Goal: Task Accomplishment & Management: Complete application form

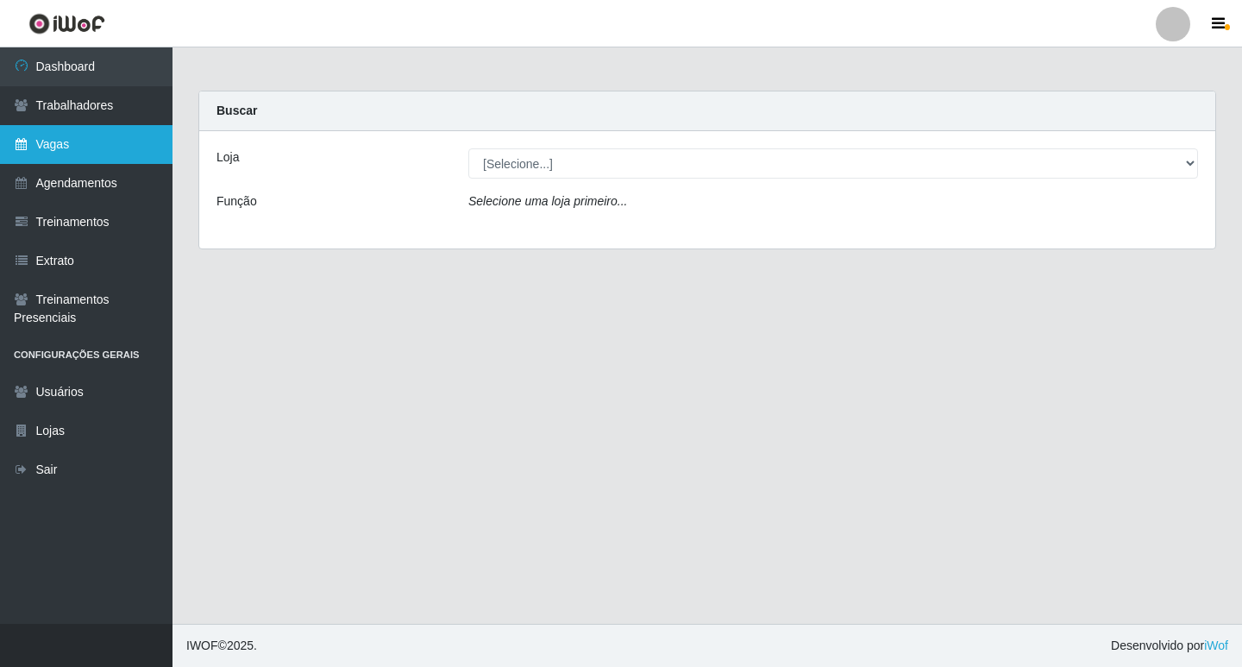
click at [53, 151] on link "Vagas" at bounding box center [86, 144] width 173 height 39
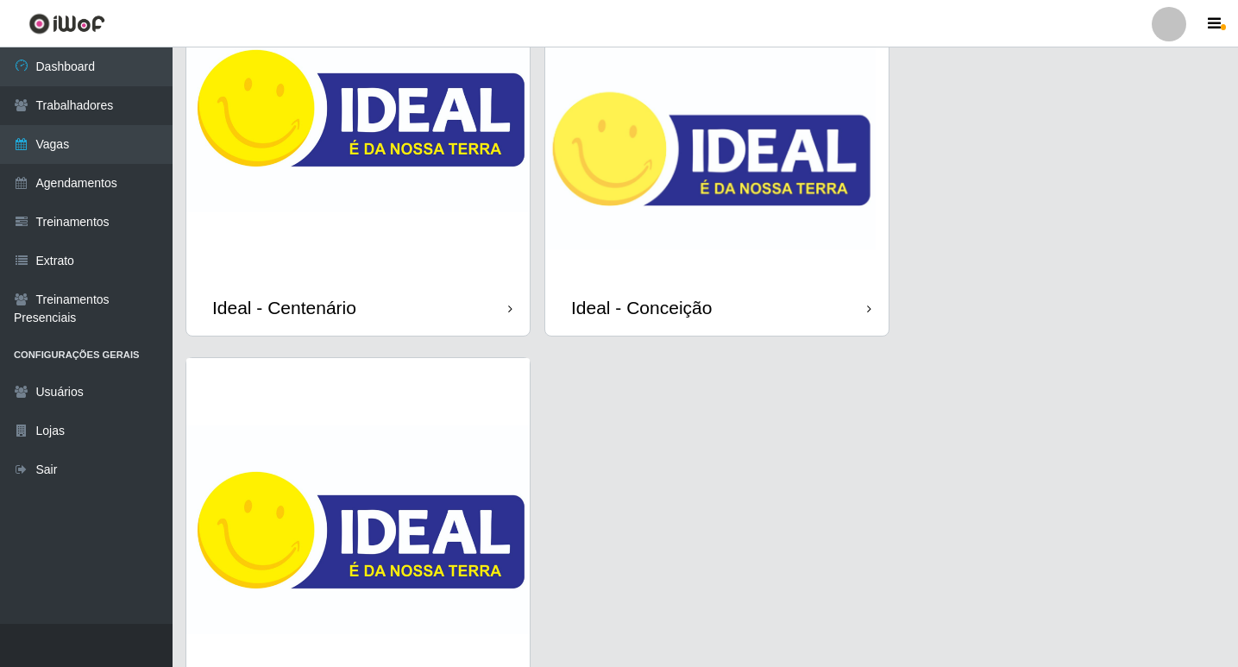
scroll to position [328, 0]
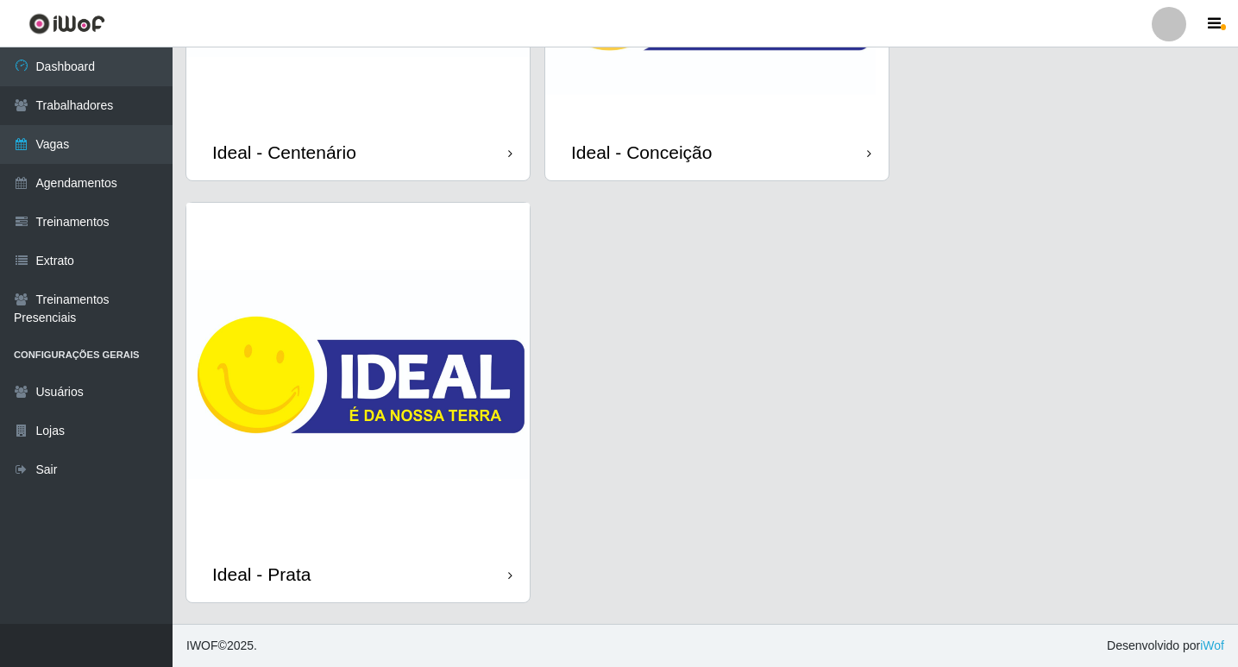
click at [785, 113] on img at bounding box center [716, 0] width 343 height 248
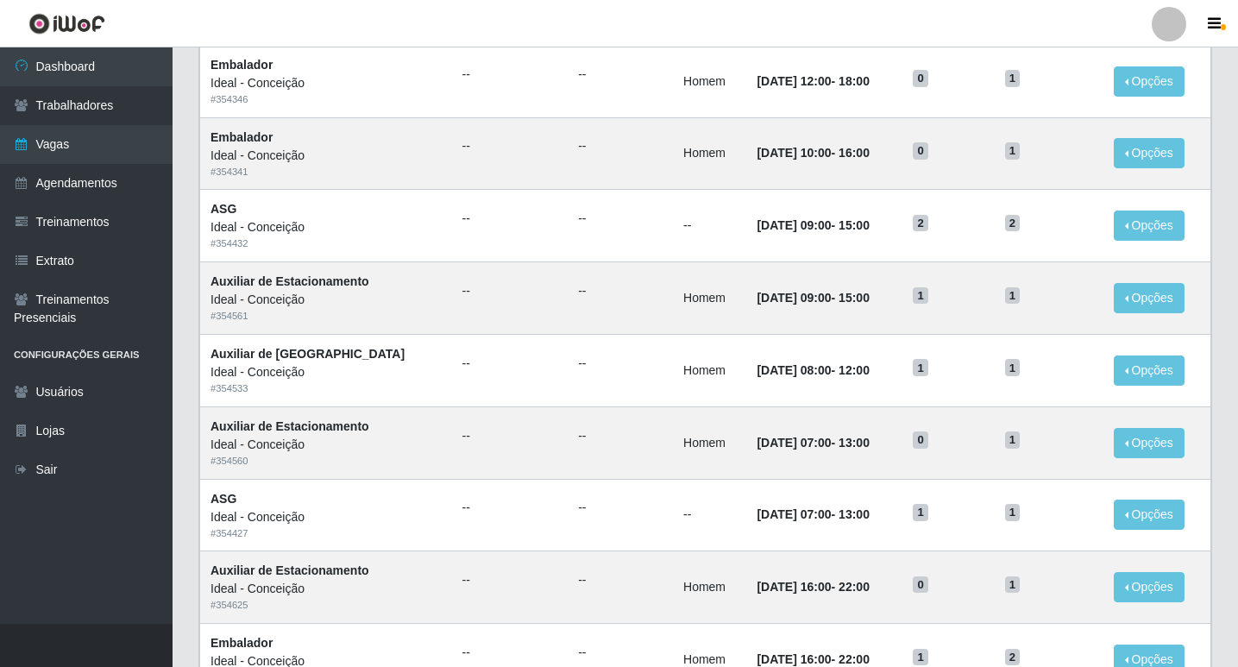
scroll to position [795, 0]
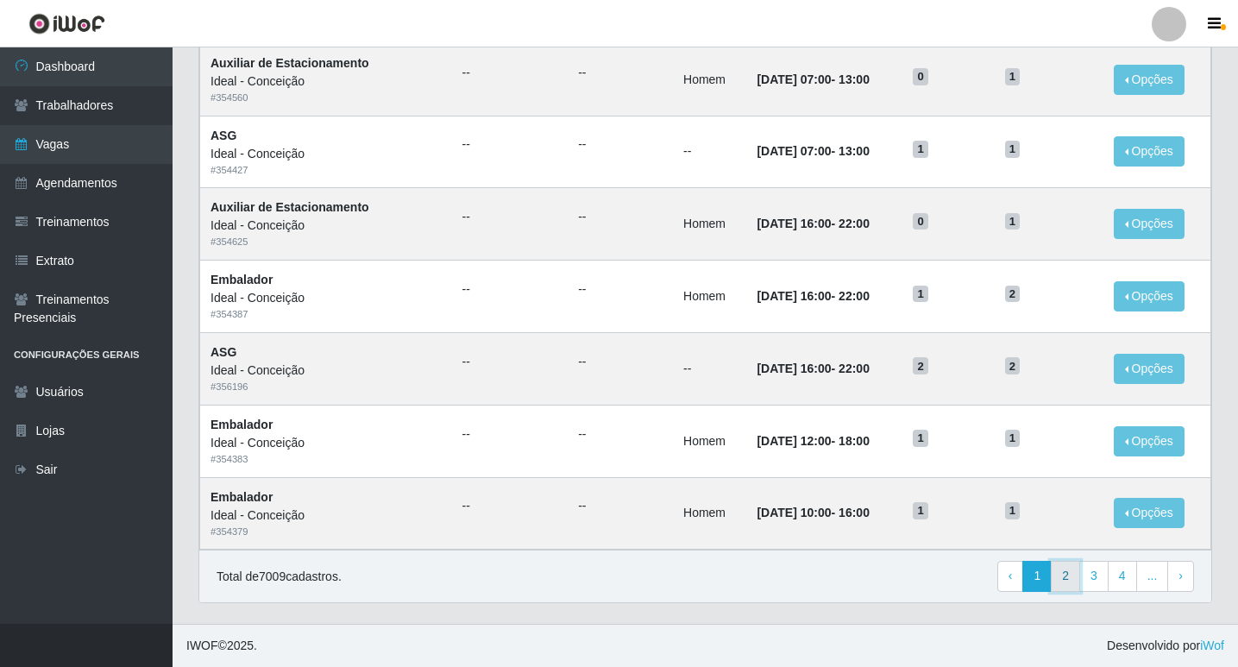
click at [1074, 577] on link "2" at bounding box center [1065, 576] width 29 height 31
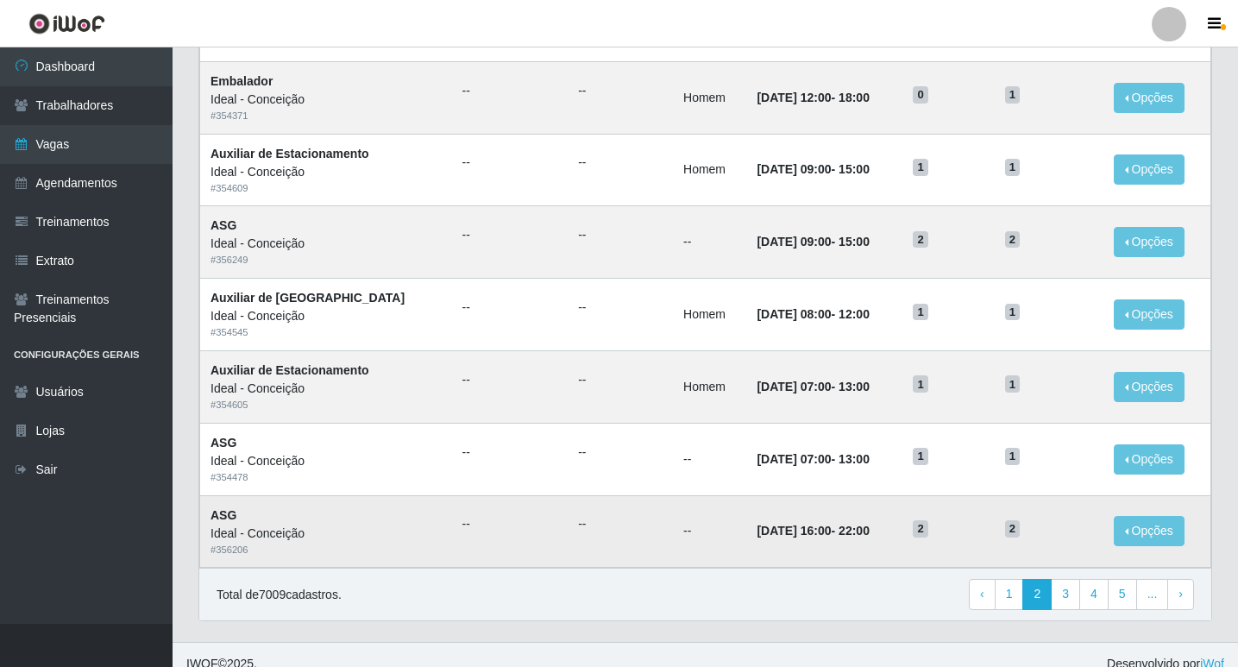
scroll to position [795, 0]
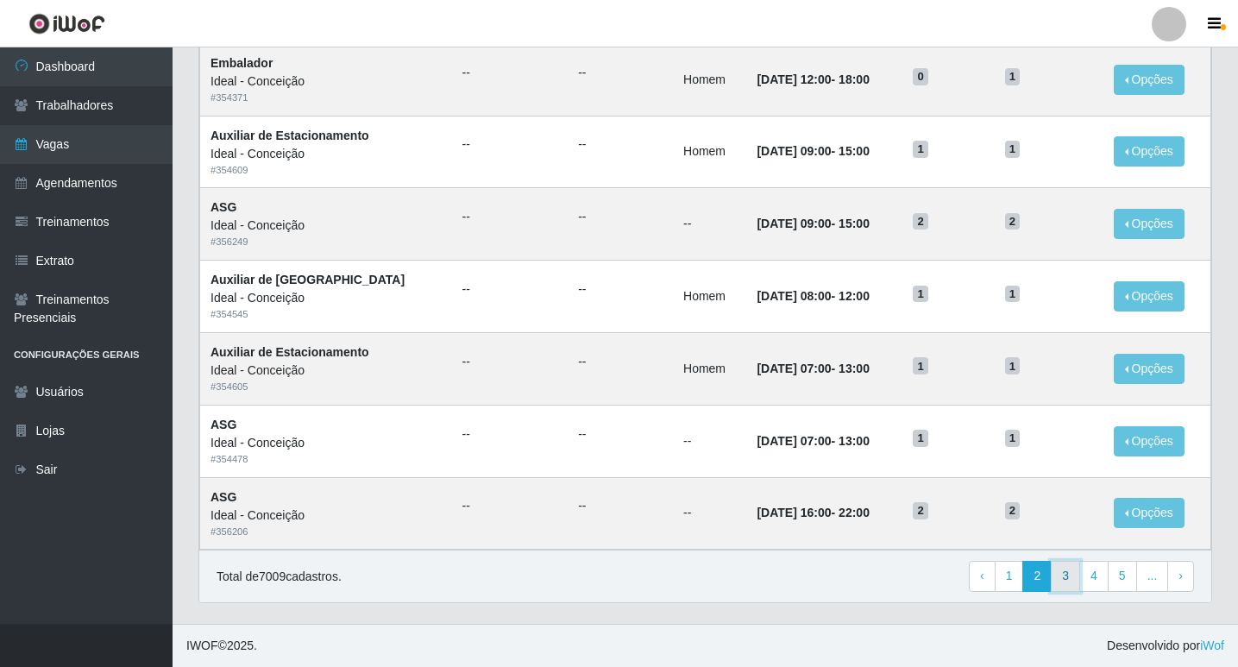
click at [1073, 575] on link "3" at bounding box center [1065, 576] width 29 height 31
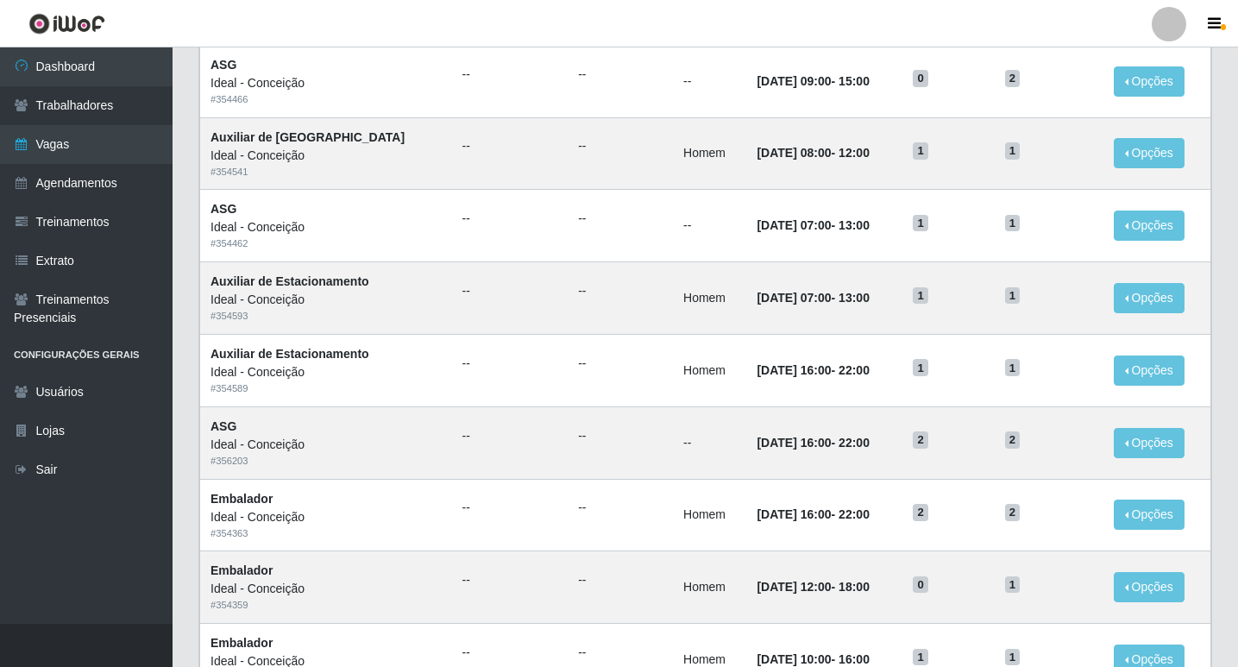
scroll to position [795, 0]
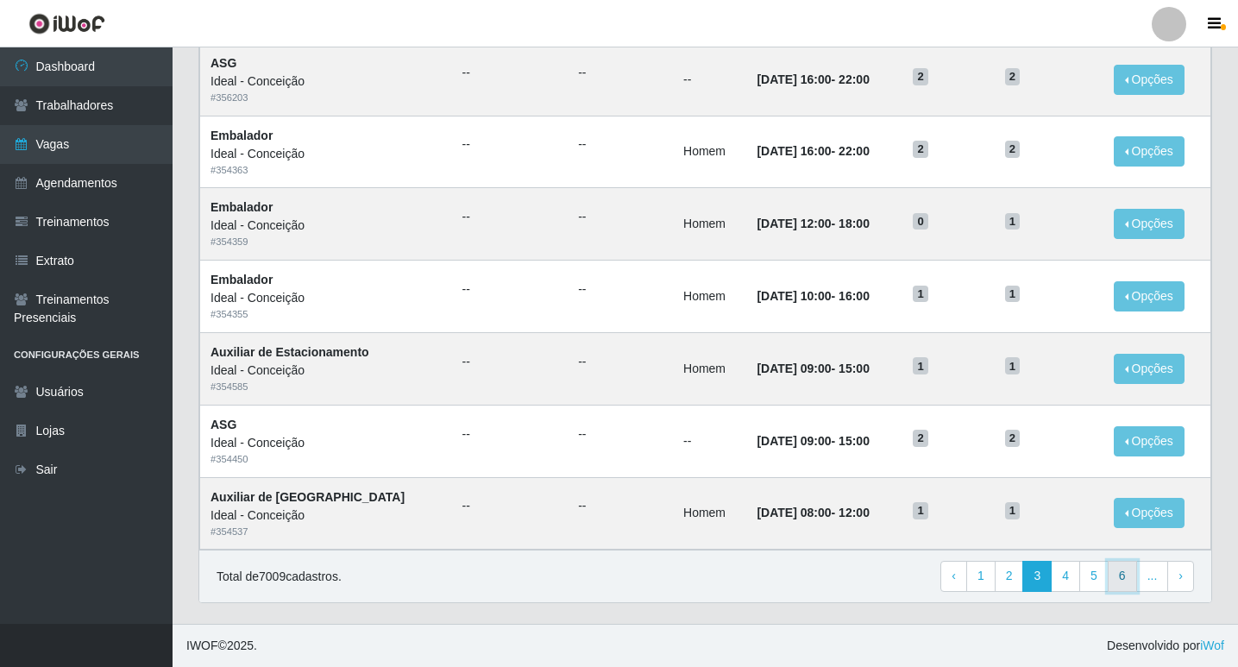
click at [1134, 578] on link "6" at bounding box center [1122, 576] width 29 height 31
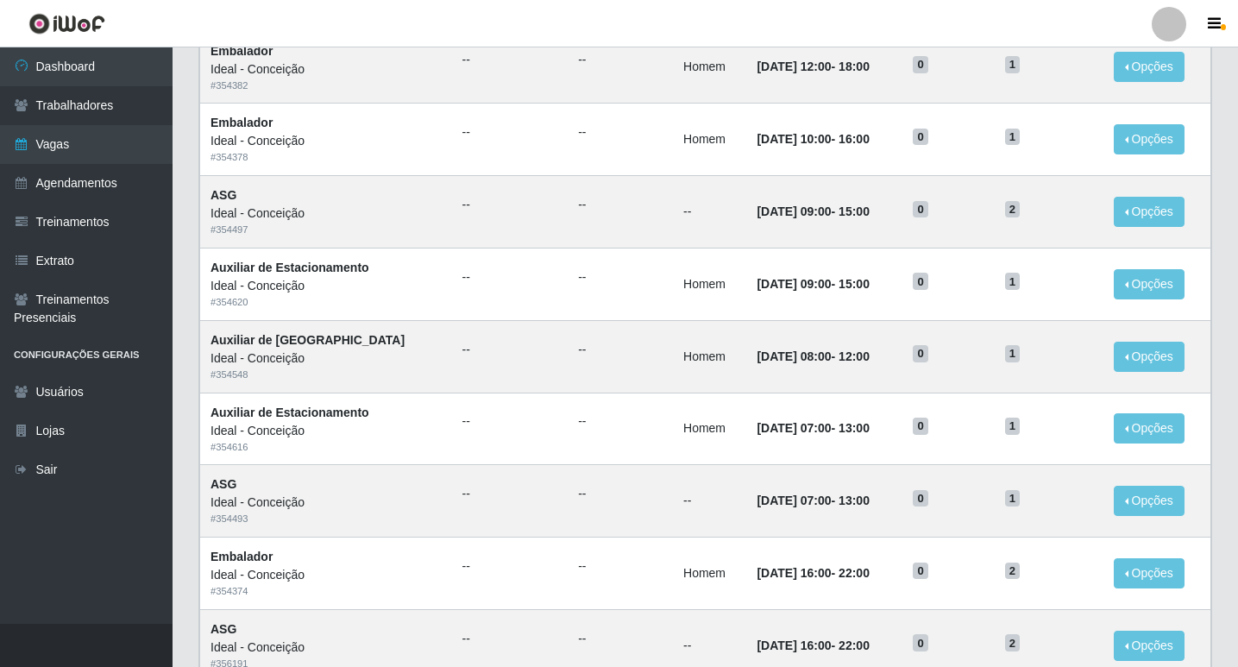
scroll to position [795, 0]
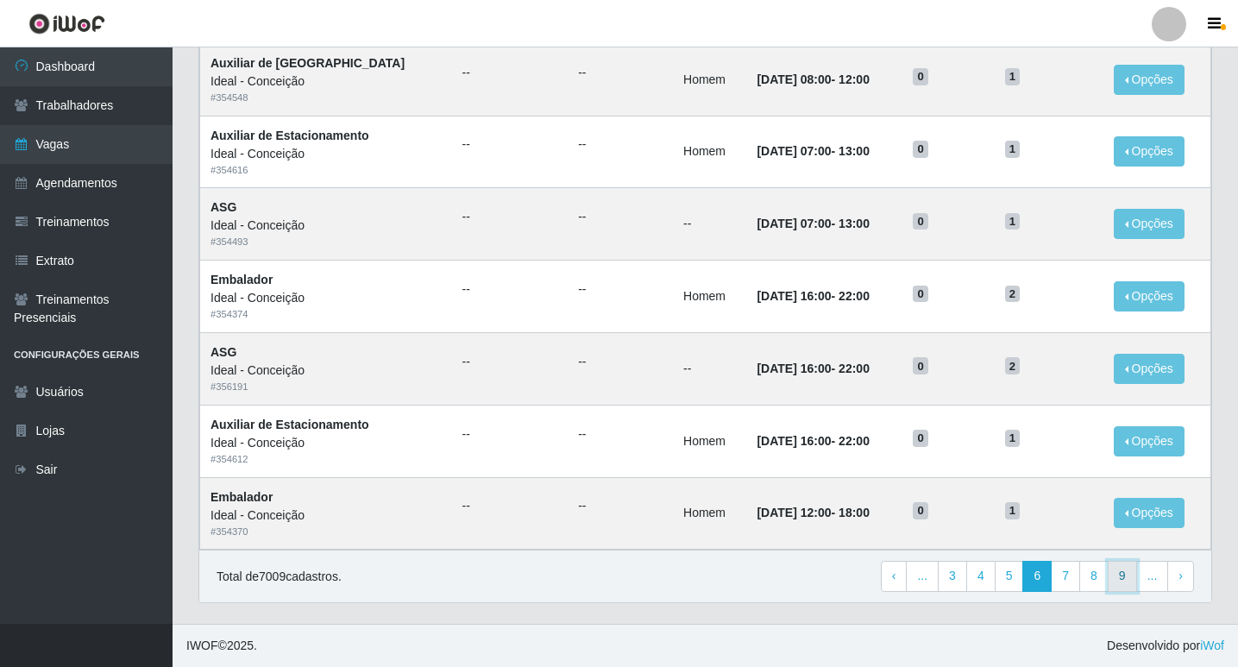
click at [1123, 573] on link "9" at bounding box center [1122, 576] width 29 height 31
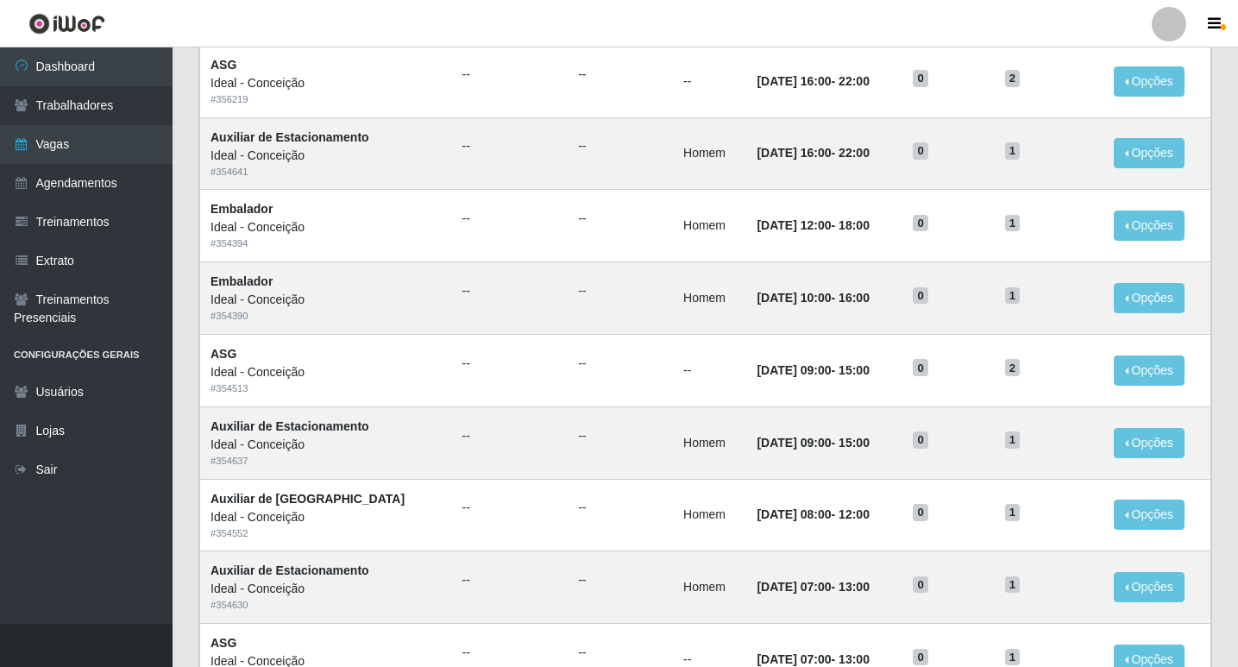
scroll to position [795, 0]
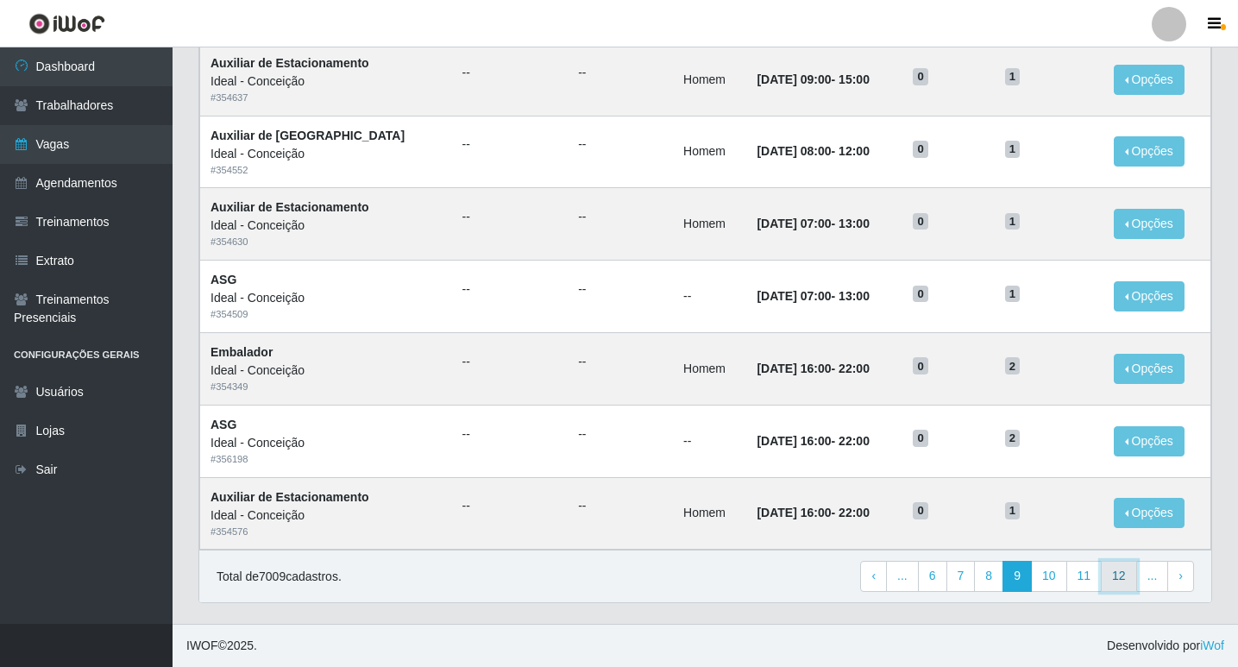
click at [1119, 583] on link "12" at bounding box center [1119, 576] width 36 height 31
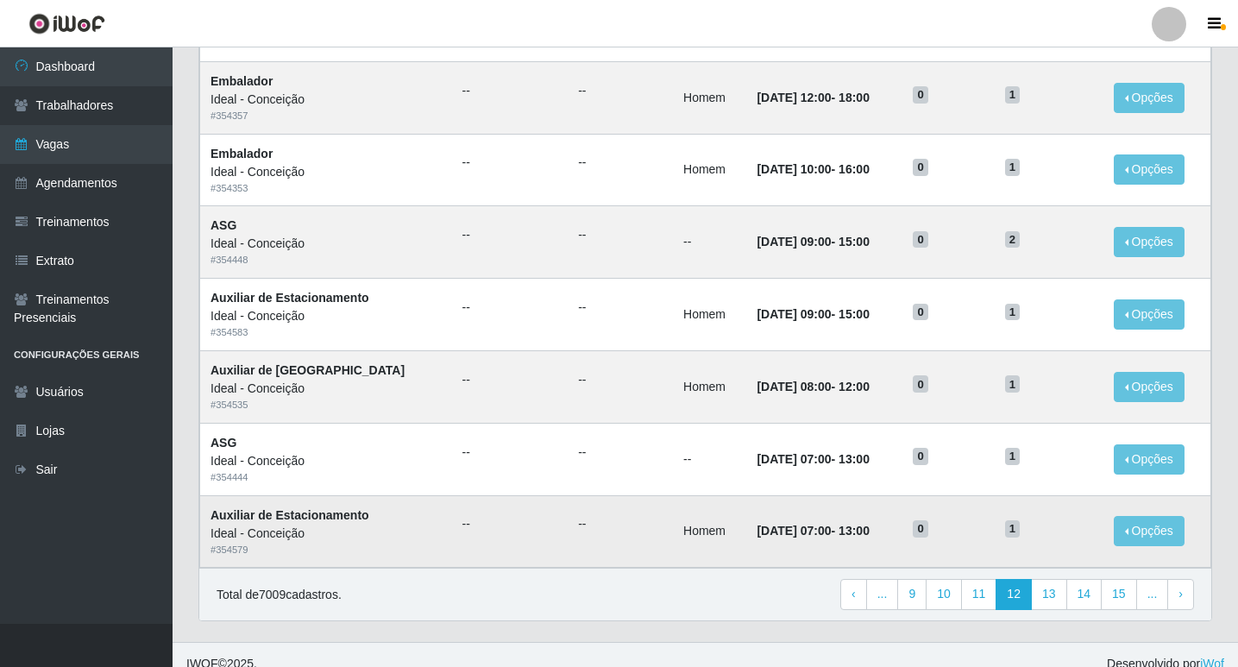
scroll to position [795, 0]
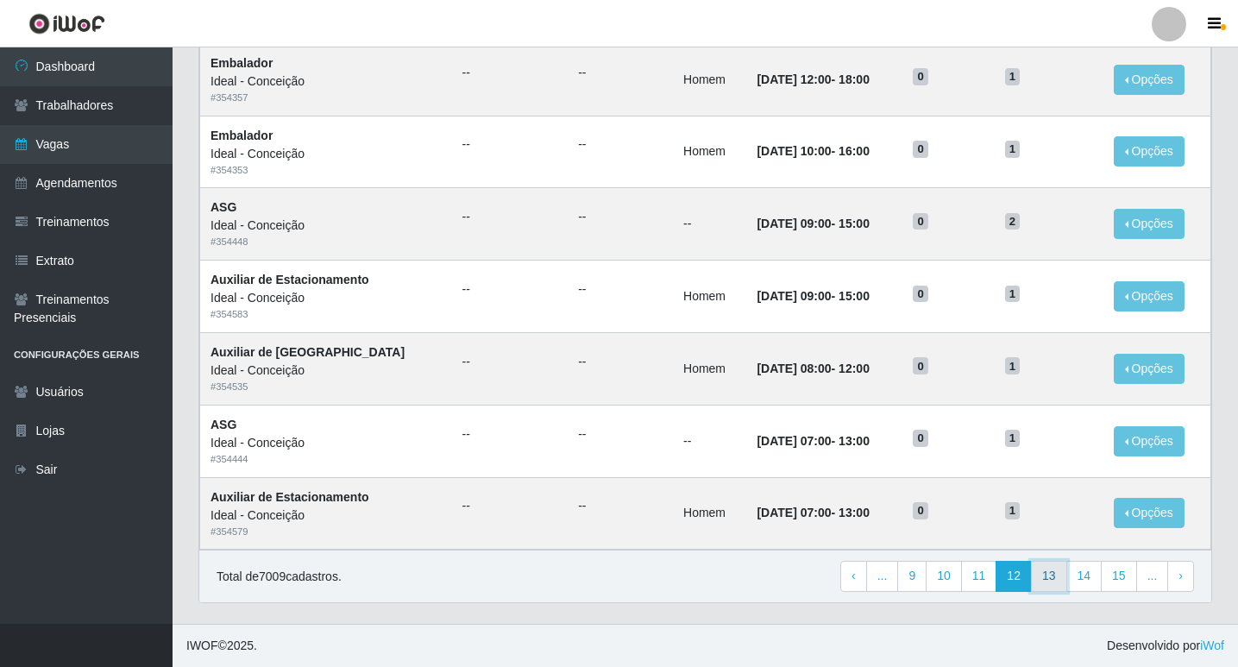
click at [1055, 574] on link "13" at bounding box center [1049, 576] width 36 height 31
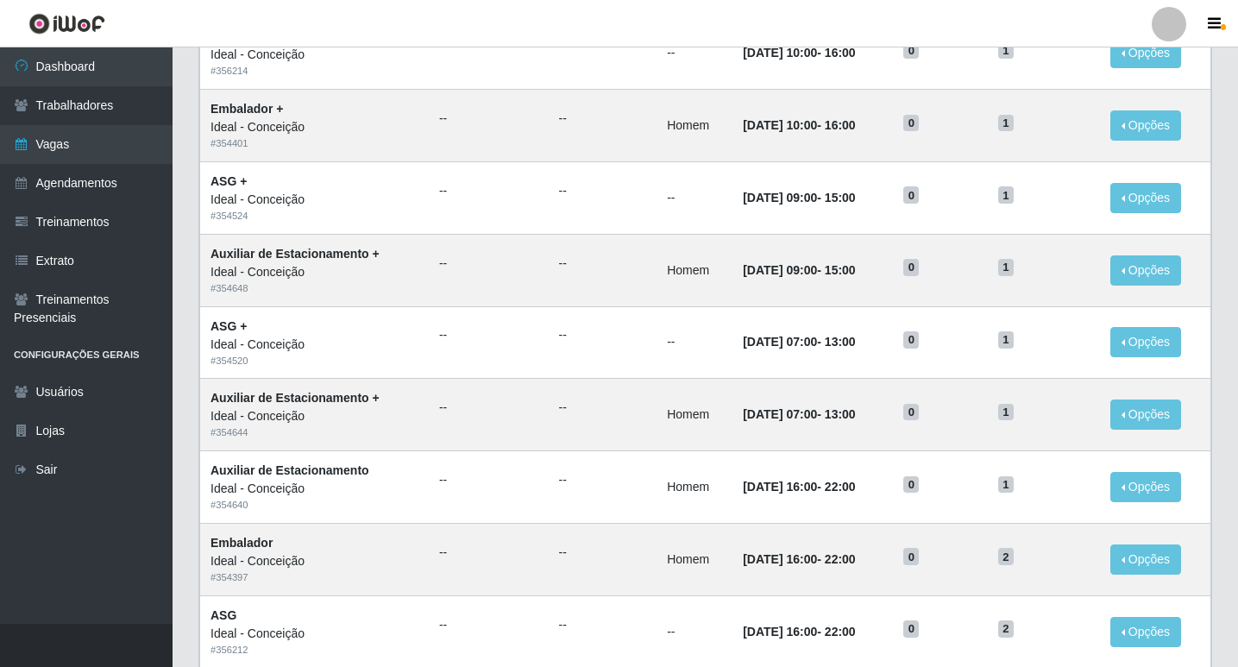
scroll to position [795, 0]
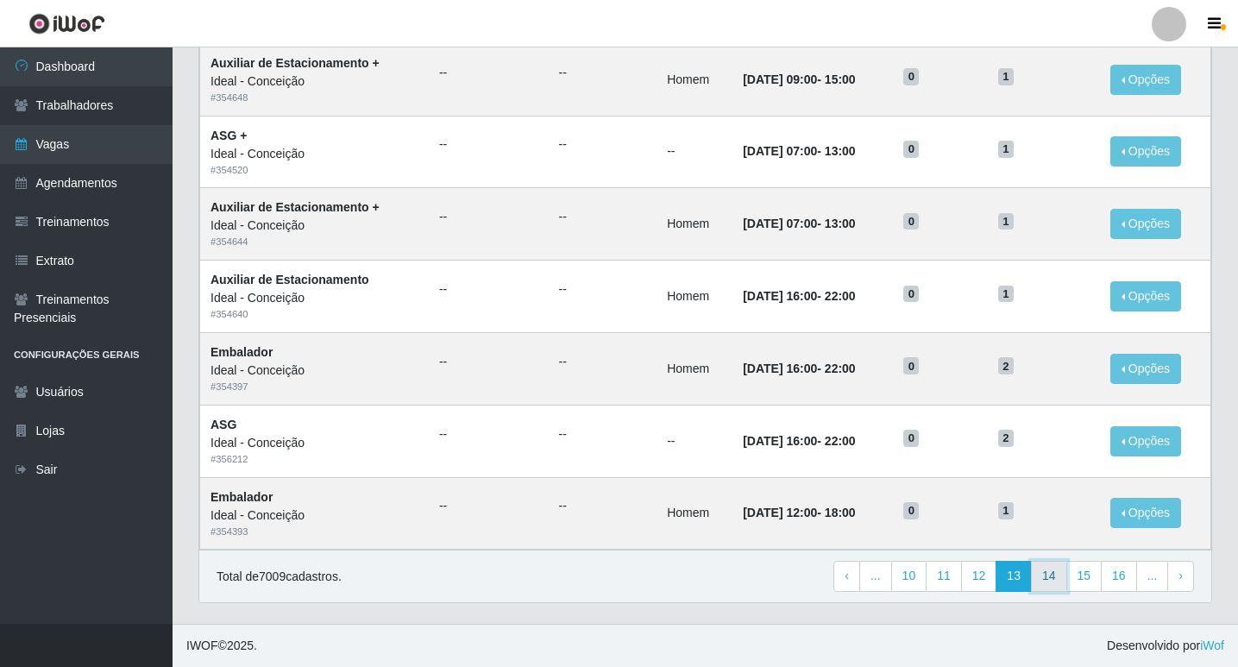
click at [1065, 575] on link "14" at bounding box center [1049, 576] width 36 height 31
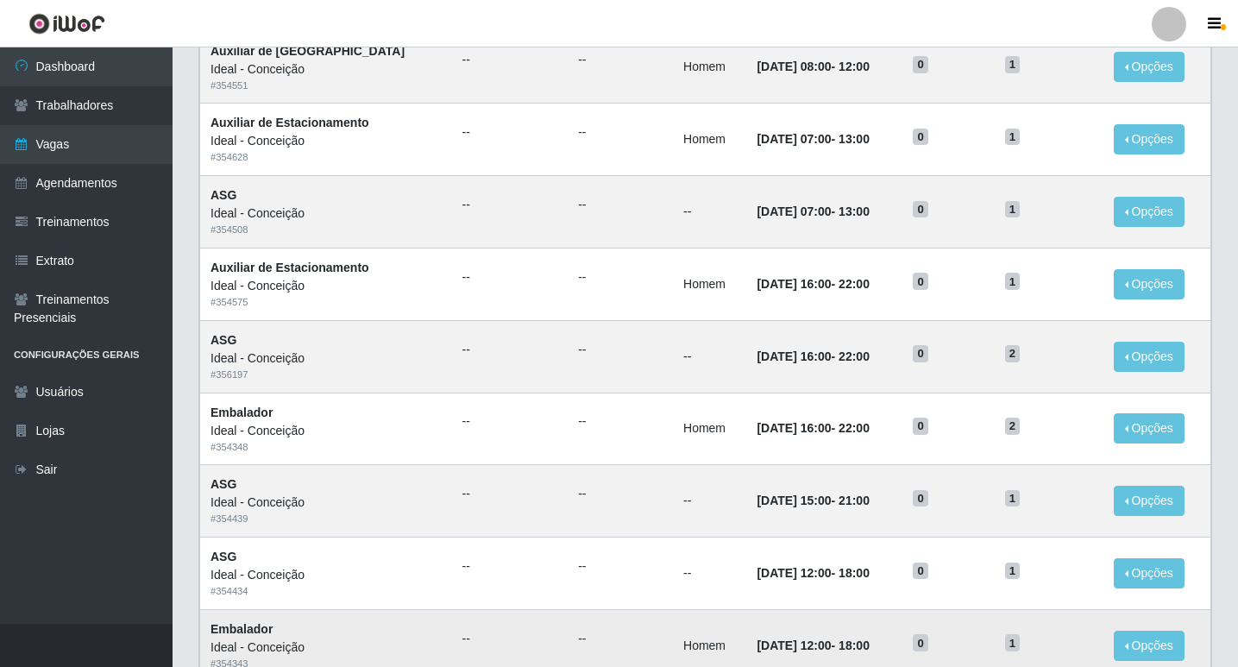
scroll to position [795, 0]
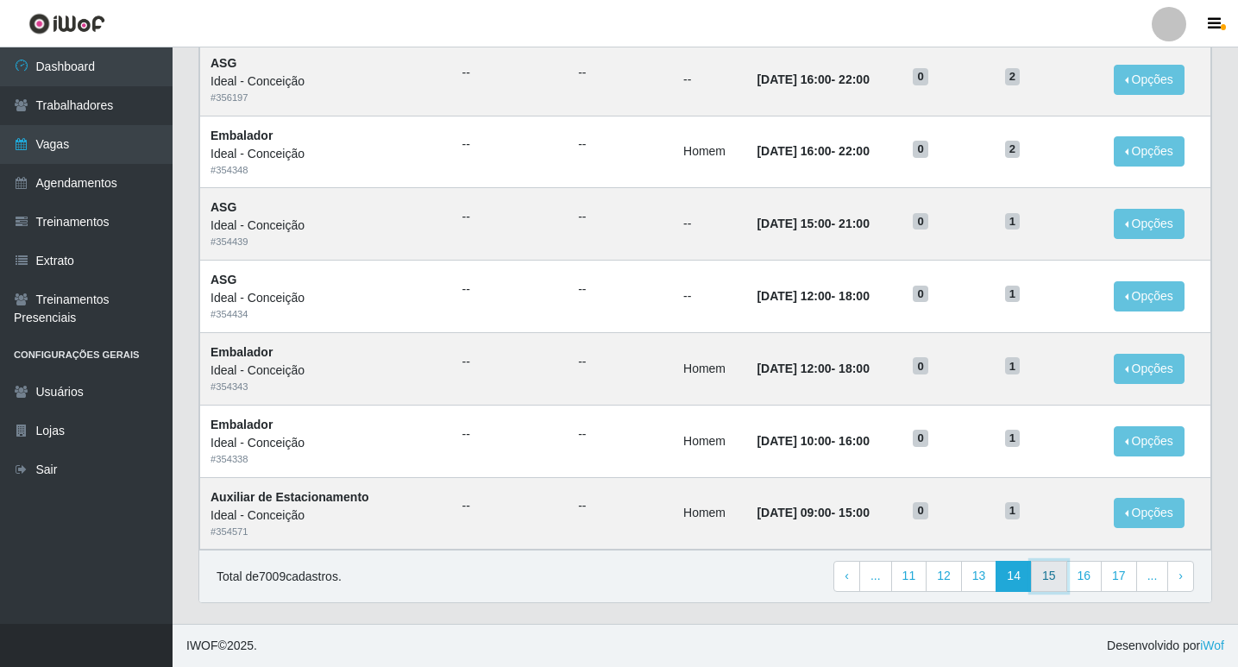
click at [1055, 568] on link "15" at bounding box center [1049, 576] width 36 height 31
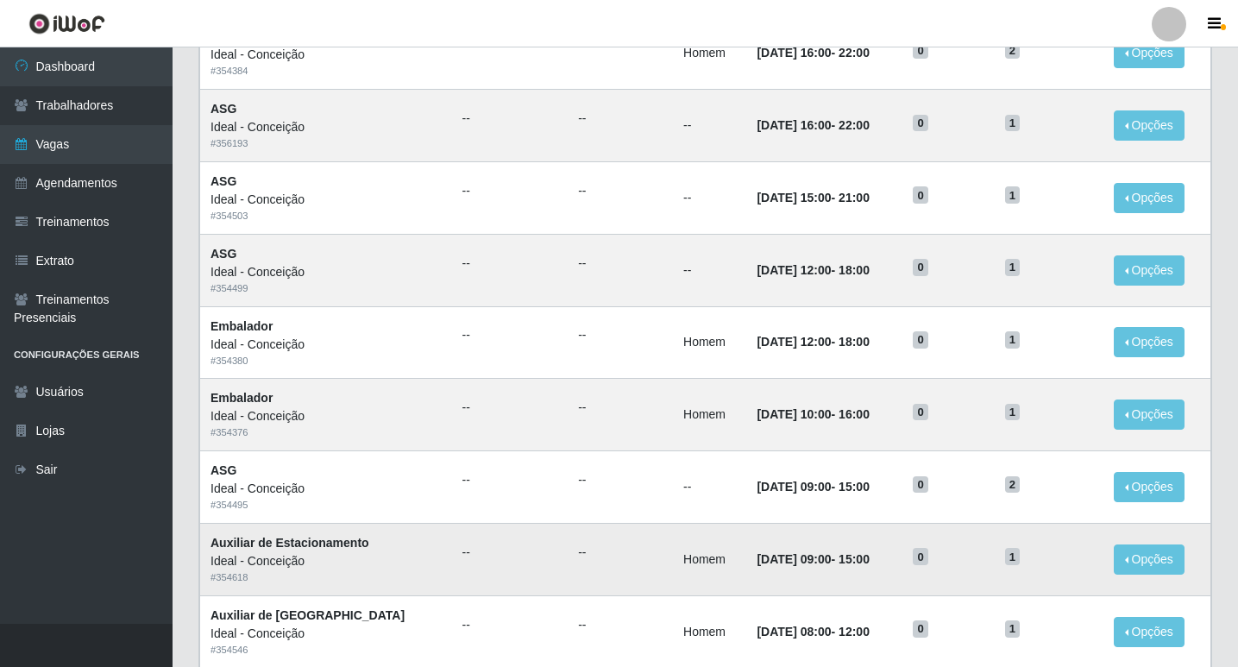
scroll to position [795, 0]
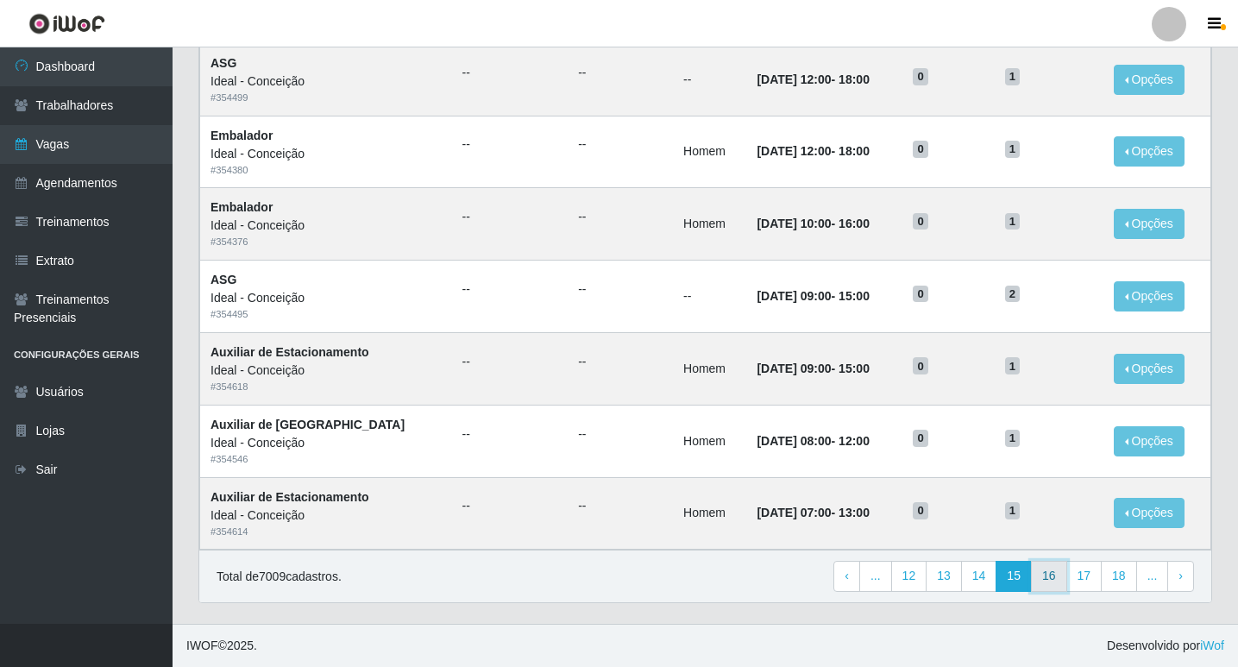
click at [1067, 576] on link "16" at bounding box center [1049, 576] width 36 height 31
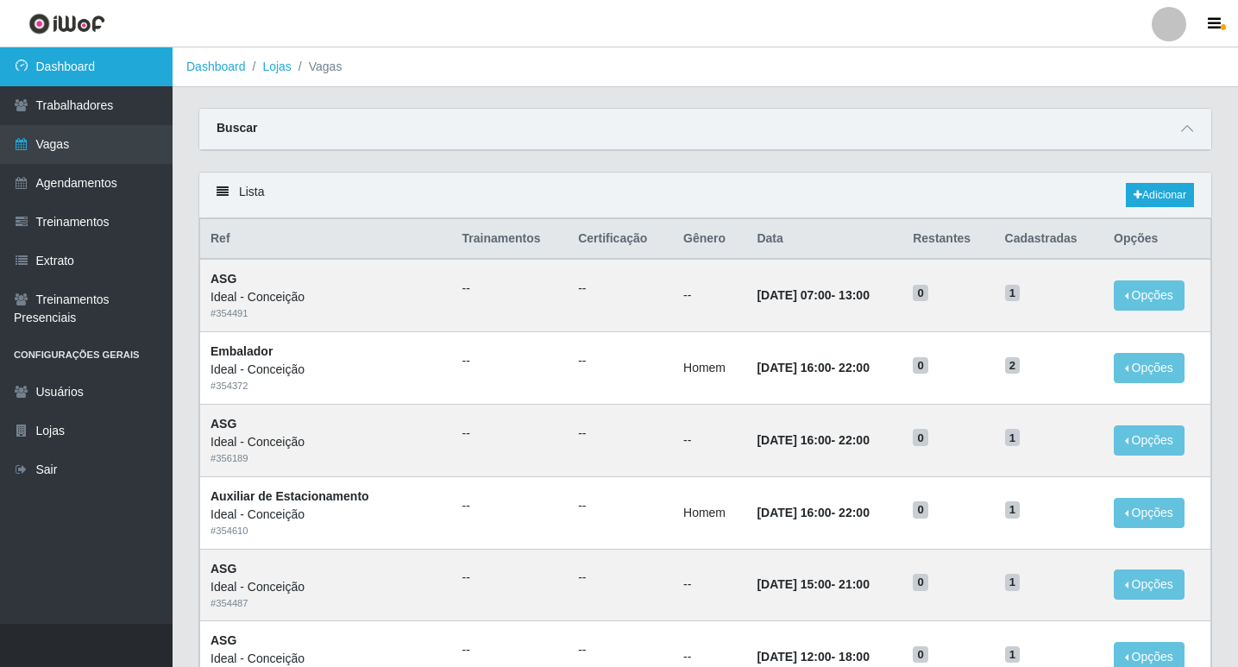
click at [85, 72] on link "Dashboard" at bounding box center [86, 66] width 173 height 39
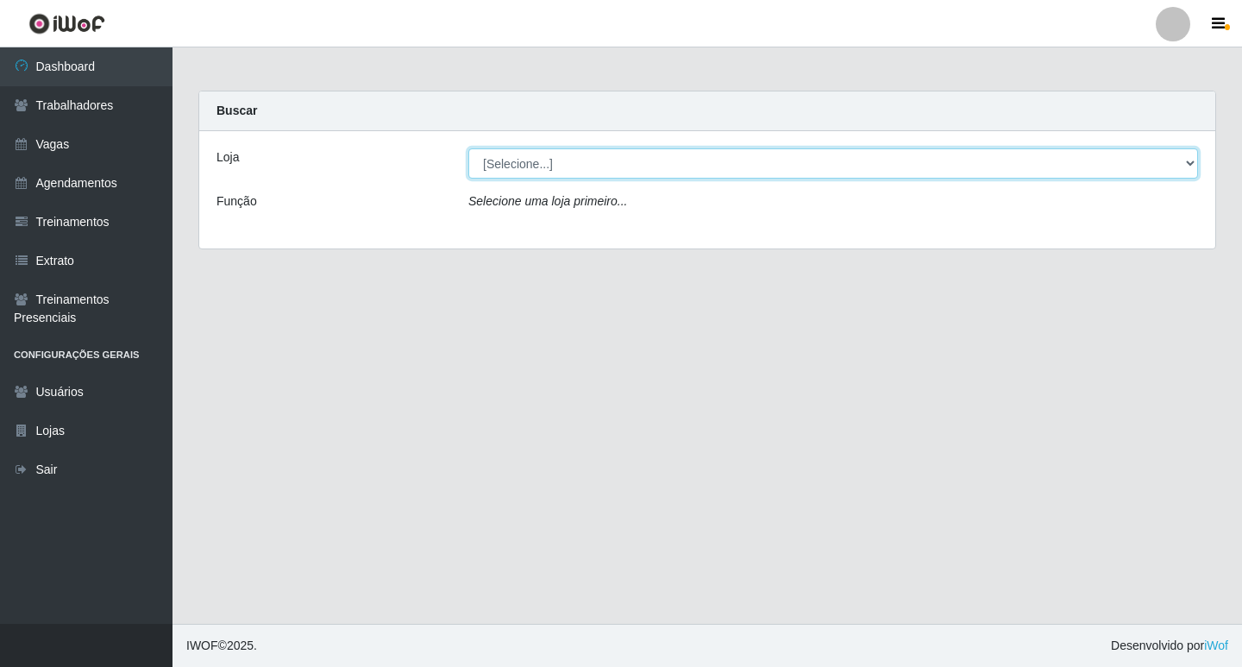
click at [545, 163] on select "[Selecione...] Ideal - Centenário Ideal - Conceição Ideal - Prata" at bounding box center [833, 163] width 730 height 30
select select "231"
click at [468, 148] on select "[Selecione...] Ideal - Centenário Ideal - Conceição Ideal - Prata" at bounding box center [833, 163] width 730 height 30
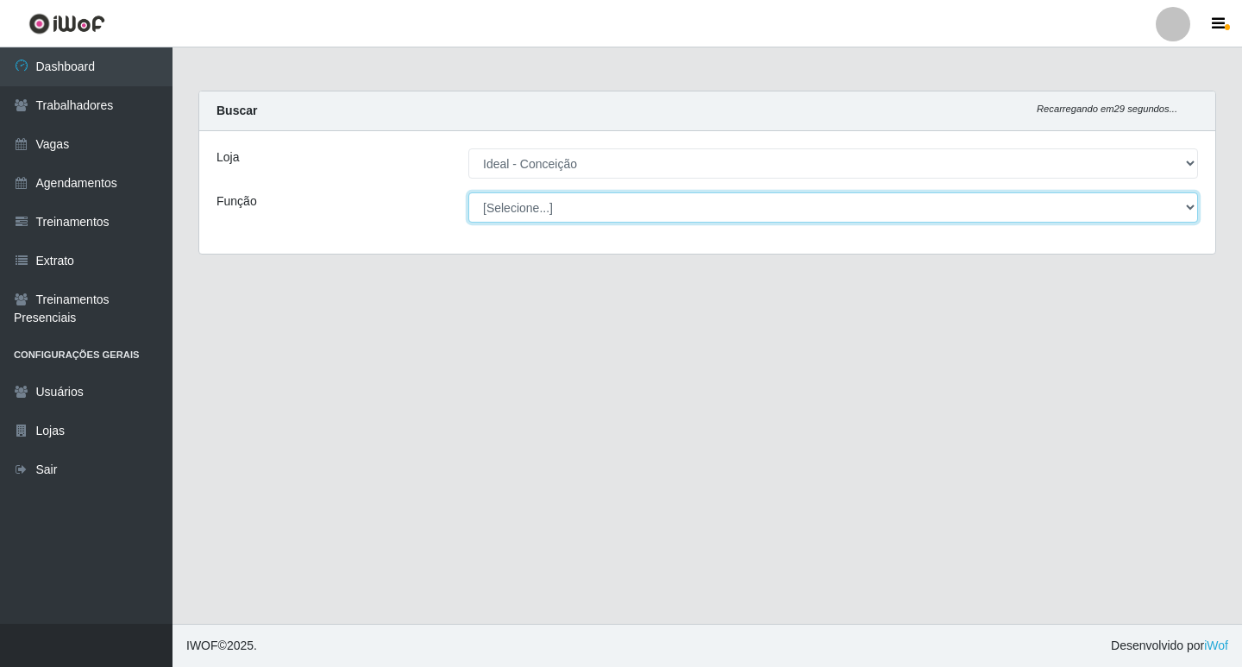
click at [541, 217] on select "[Selecione...] ASG ASG + ASG ++ Auxiliar de Estacionamento Auxiliar de Estacion…" at bounding box center [833, 207] width 730 height 30
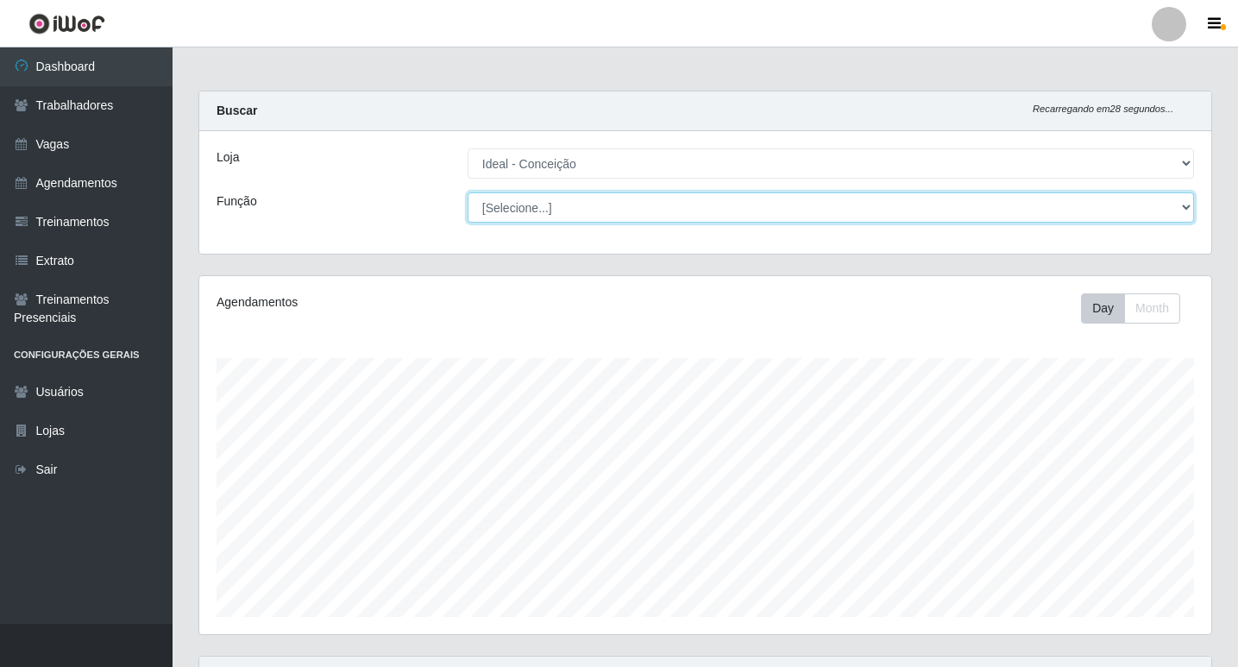
scroll to position [358, 1012]
click at [536, 205] on select "[Selecione...] ASG ASG + ASG ++ Auxiliar de Estacionamento Auxiliar de Estacion…" at bounding box center [831, 207] width 726 height 30
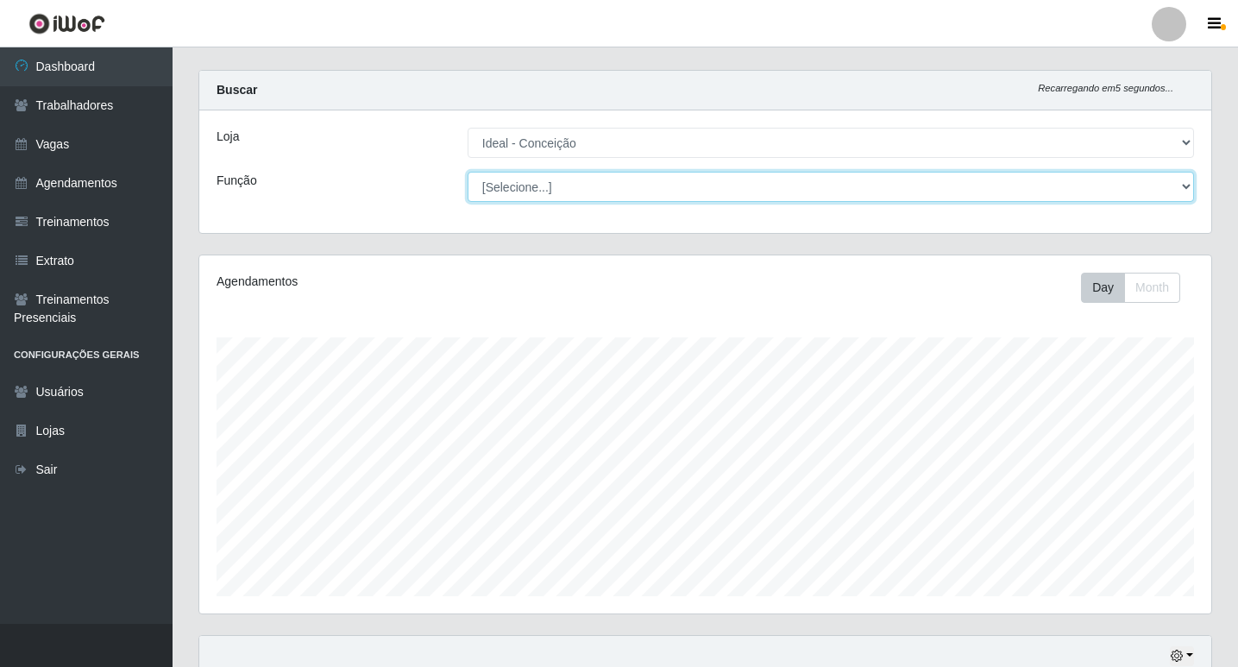
scroll to position [0, 0]
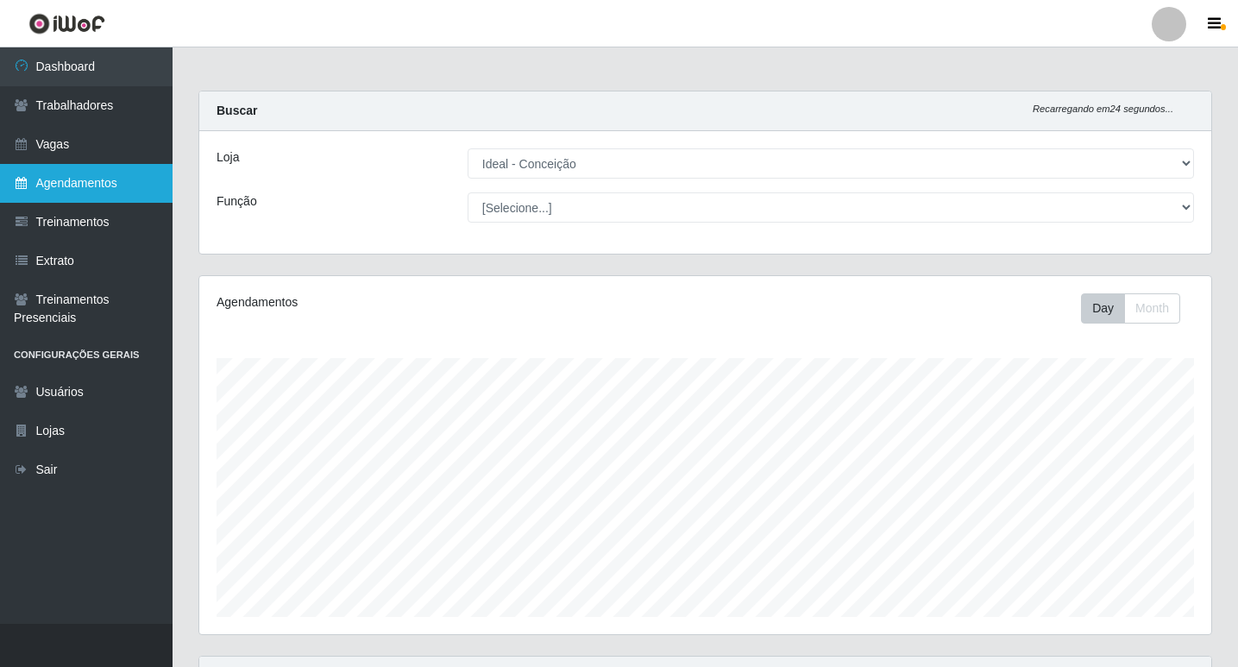
click at [90, 187] on link "Agendamentos" at bounding box center [86, 183] width 173 height 39
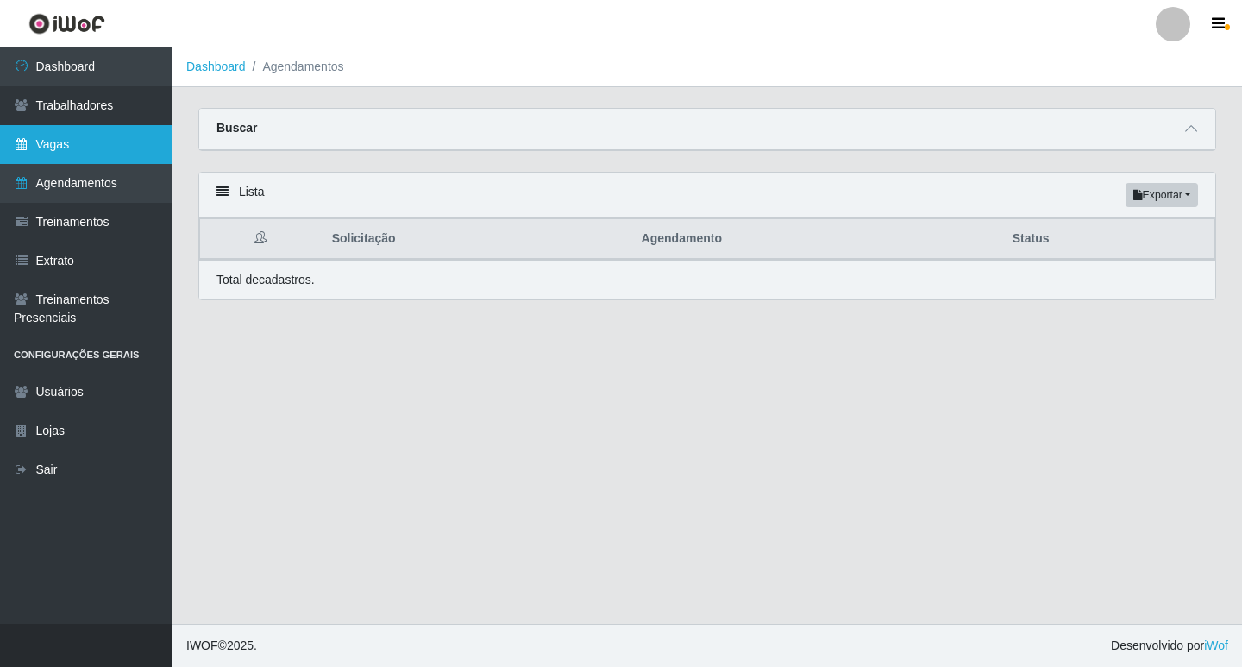
click at [84, 149] on link "Vagas" at bounding box center [86, 144] width 173 height 39
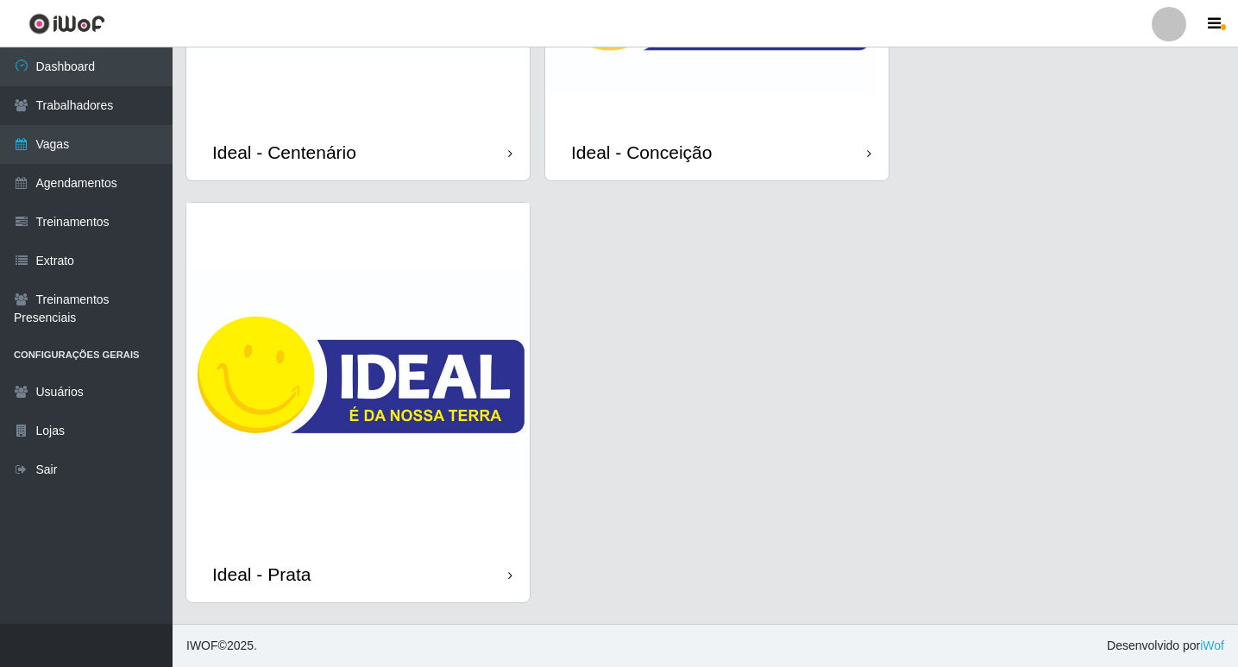
scroll to position [69, 0]
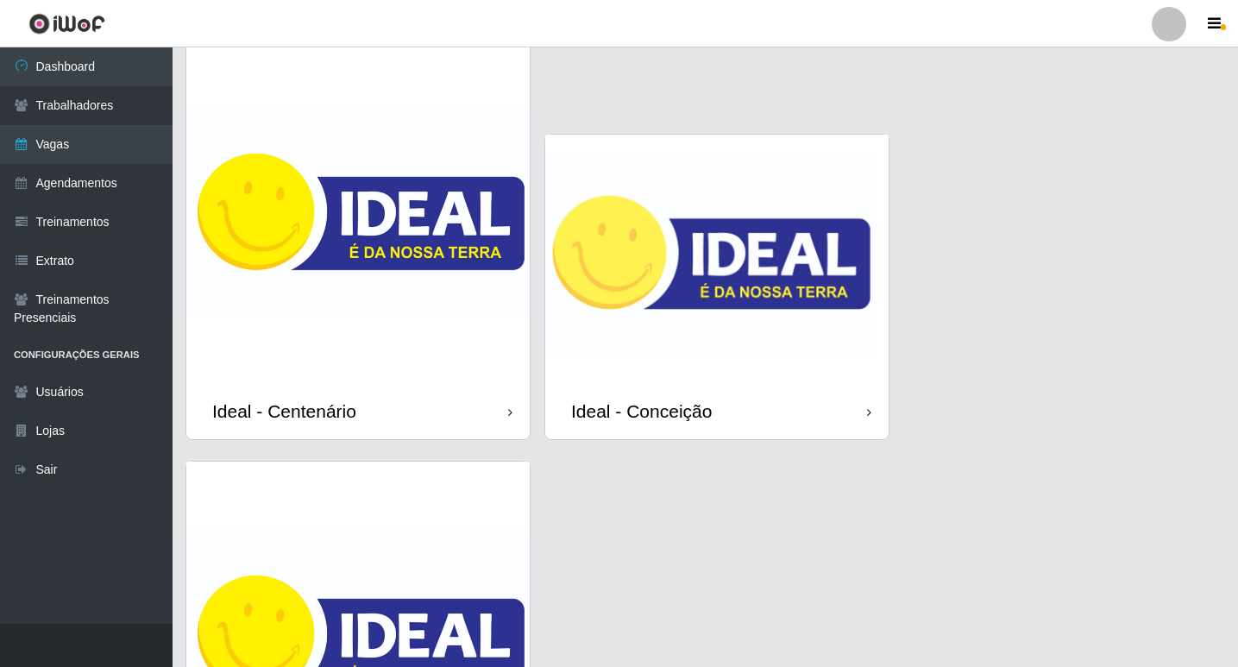
click at [683, 315] on img at bounding box center [716, 259] width 343 height 248
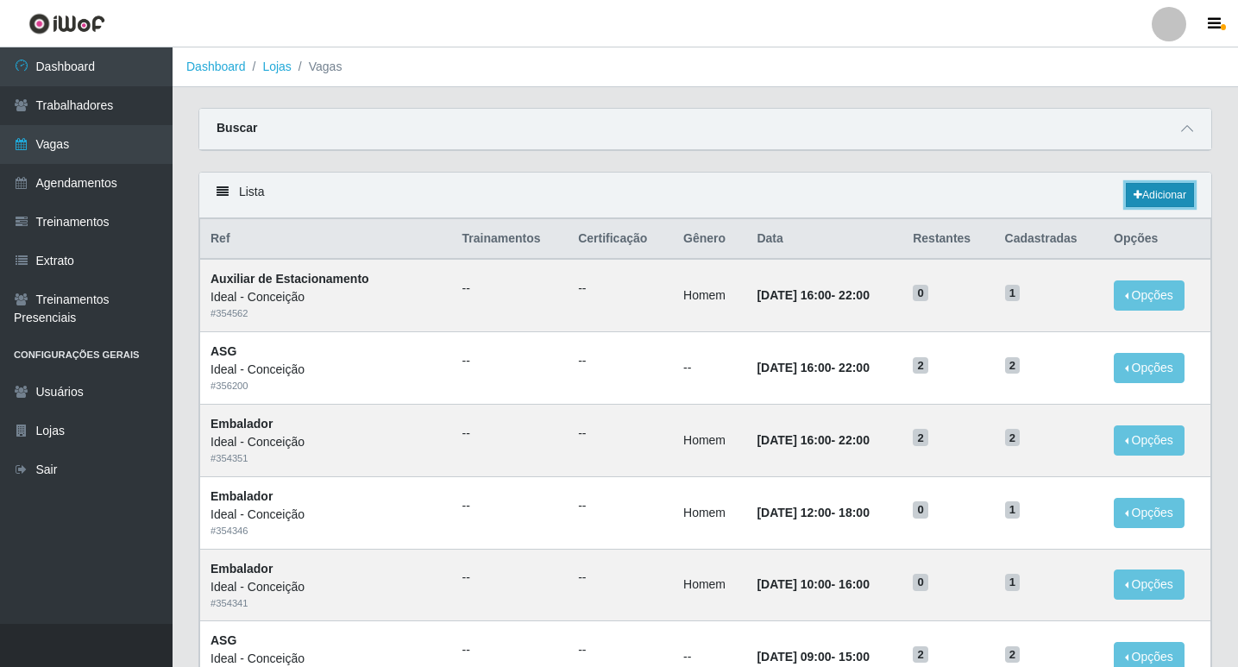
click at [1142, 199] on link "Adicionar" at bounding box center [1160, 195] width 68 height 24
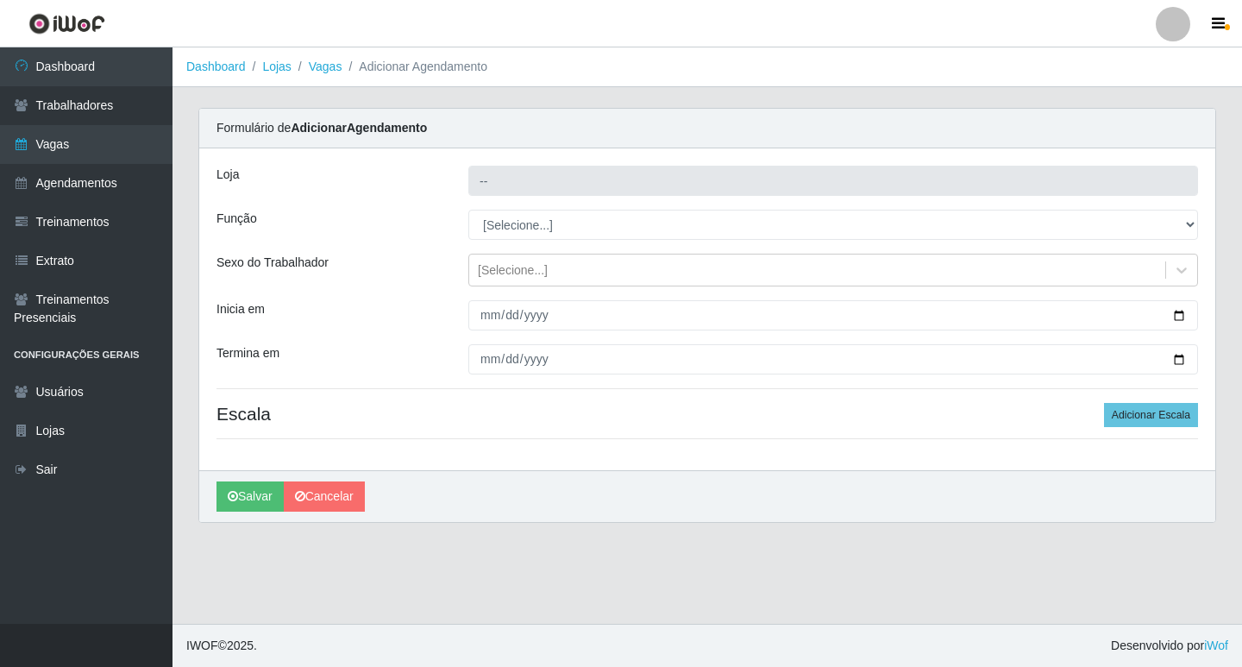
type input "Ideal - Conceição"
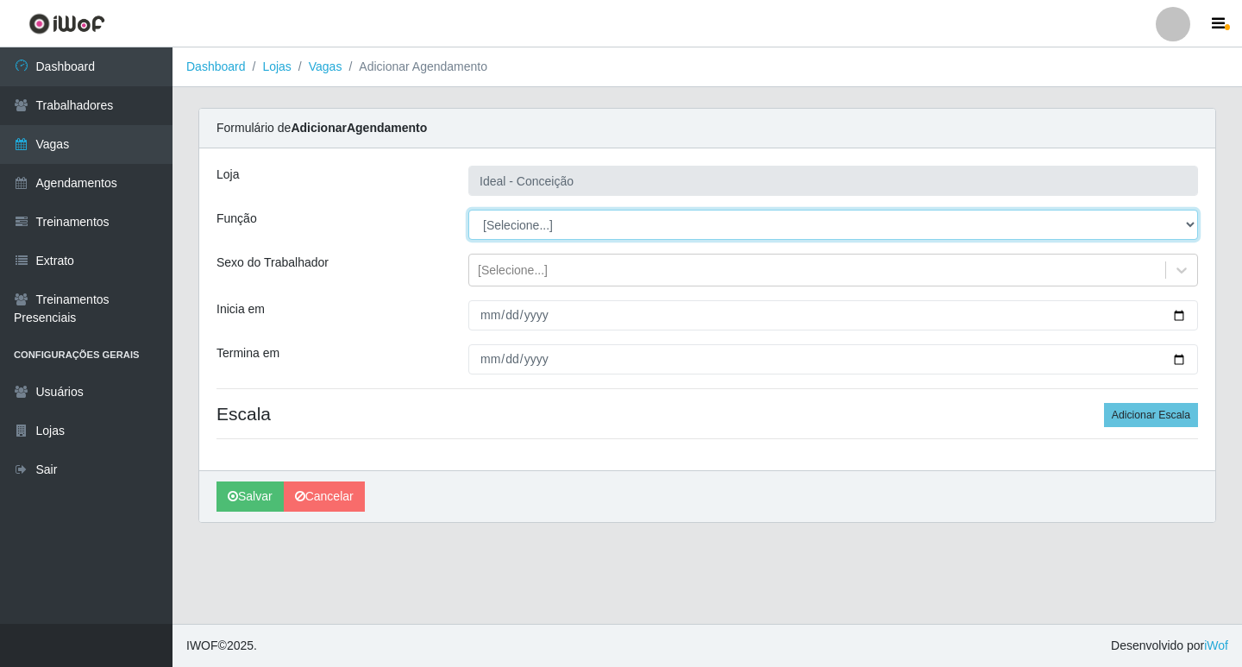
click at [503, 217] on select "[Selecione...] ASG ASG + ASG ++ Auxiliar de Estacionamento Auxiliar de Estacion…" at bounding box center [833, 225] width 730 height 30
select select "1"
click at [468, 210] on select "[Selecione...] ASG ASG + ASG ++ Auxiliar de Estacionamento Auxiliar de Estacion…" at bounding box center [833, 225] width 730 height 30
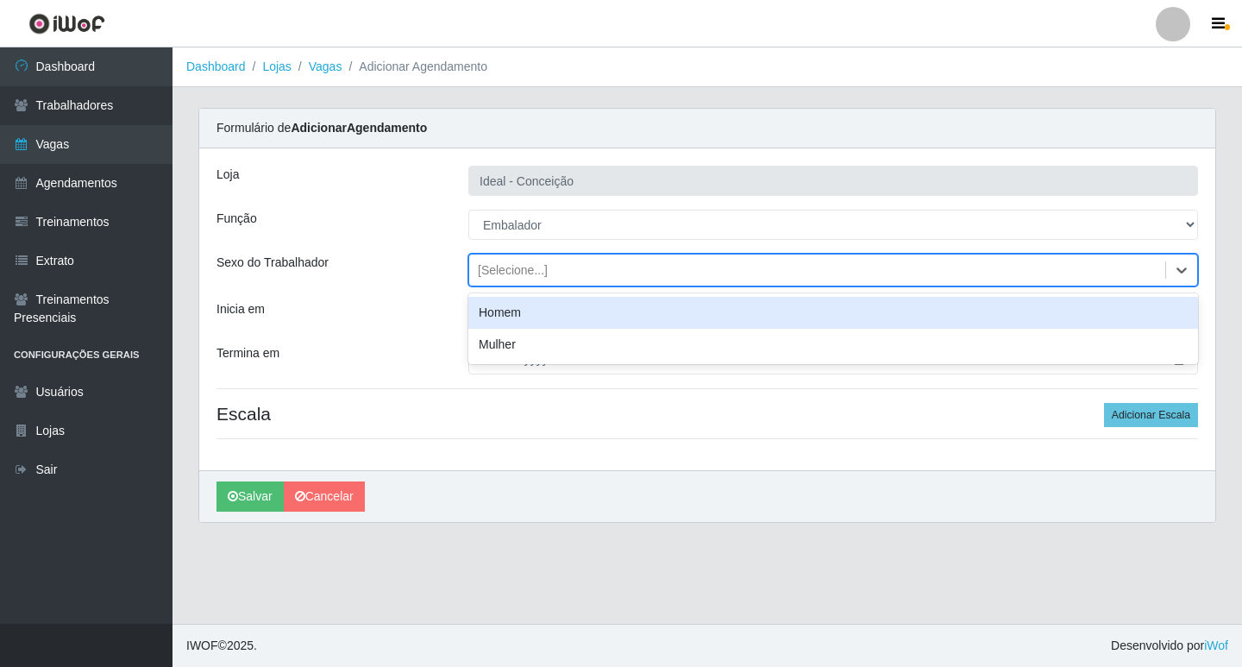
click at [505, 254] on div "[Selecione...]" at bounding box center [833, 270] width 730 height 33
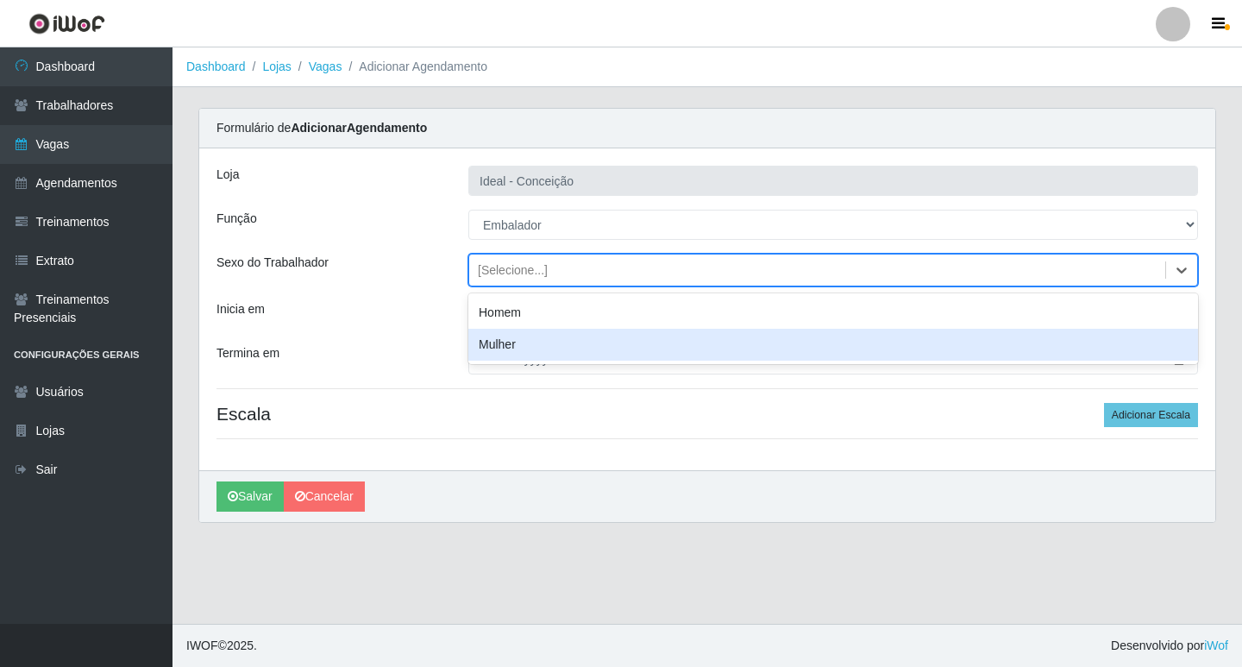
click at [498, 349] on div "Mulher" at bounding box center [833, 345] width 730 height 32
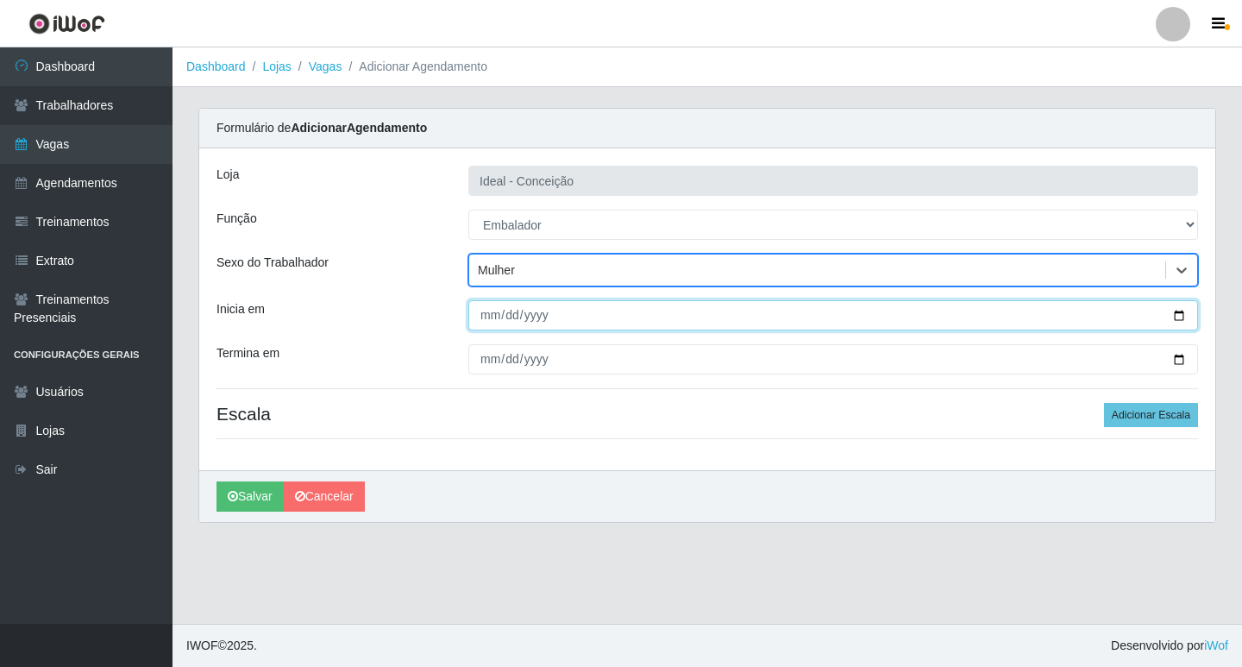
click at [486, 315] on input "Inicia em" at bounding box center [833, 315] width 730 height 30
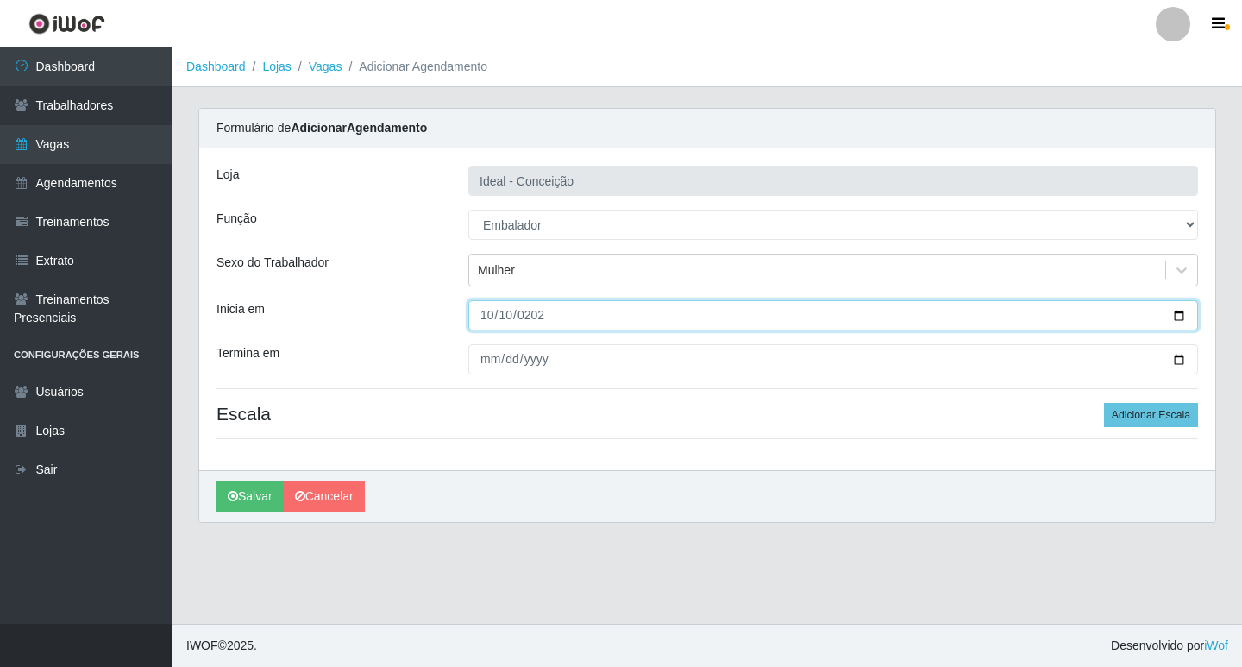
type input "[DATE]"
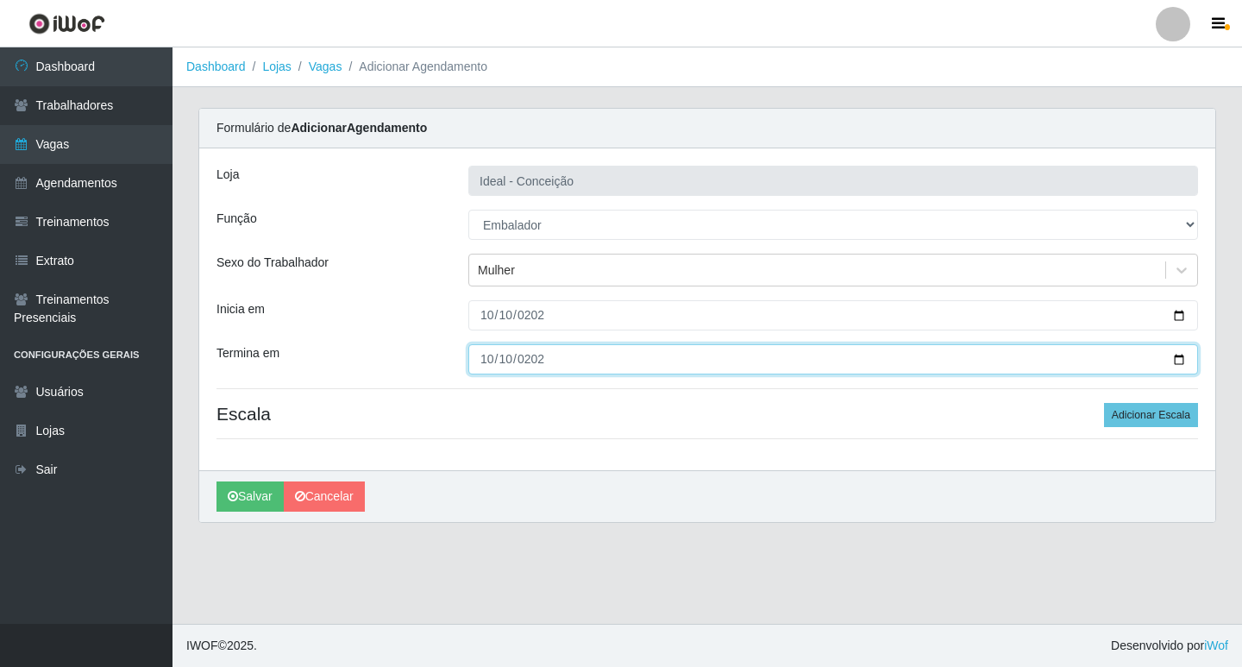
type input "[DATE]"
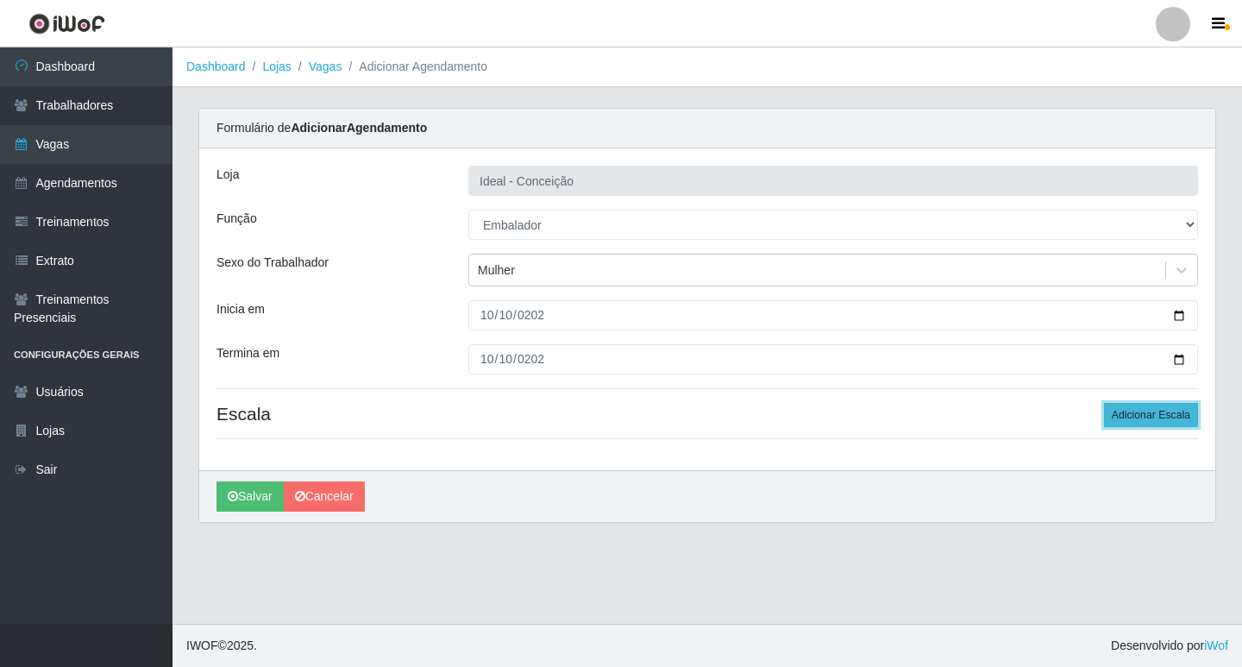
click at [1150, 405] on button "Adicionar Escala" at bounding box center [1151, 415] width 94 height 24
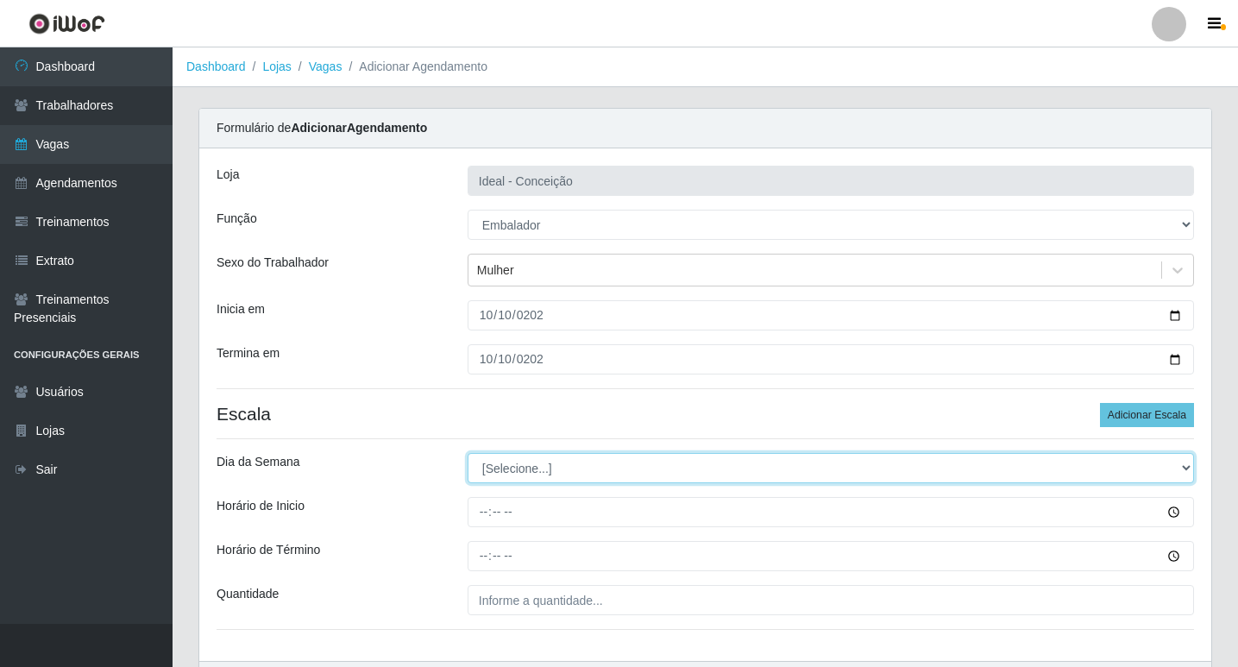
click at [483, 455] on select "[Selecione...] Segunda Terça Quarta Quinta Sexta Sábado Domingo" at bounding box center [831, 468] width 726 height 30
select select "5"
click at [468, 453] on select "[Selecione...] Segunda Terça Quarta Quinta Sexta Sábado Domingo" at bounding box center [831, 468] width 726 height 30
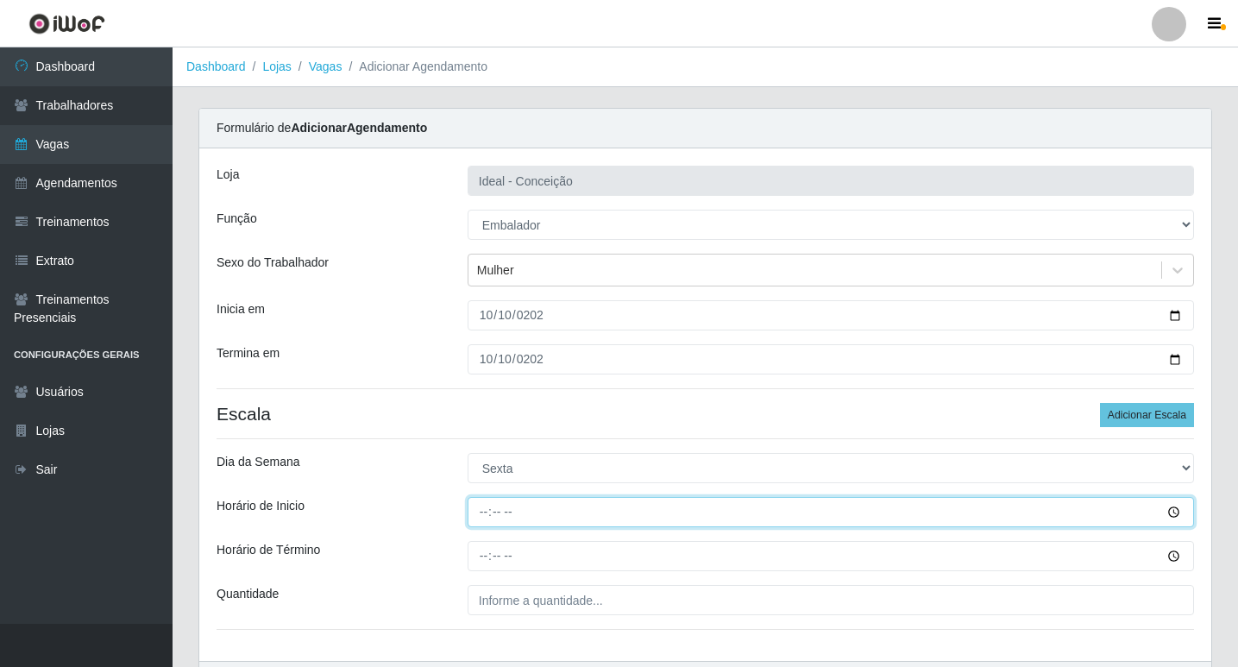
click at [490, 519] on input "Horário de Inicio" at bounding box center [831, 512] width 726 height 30
type input "11:00"
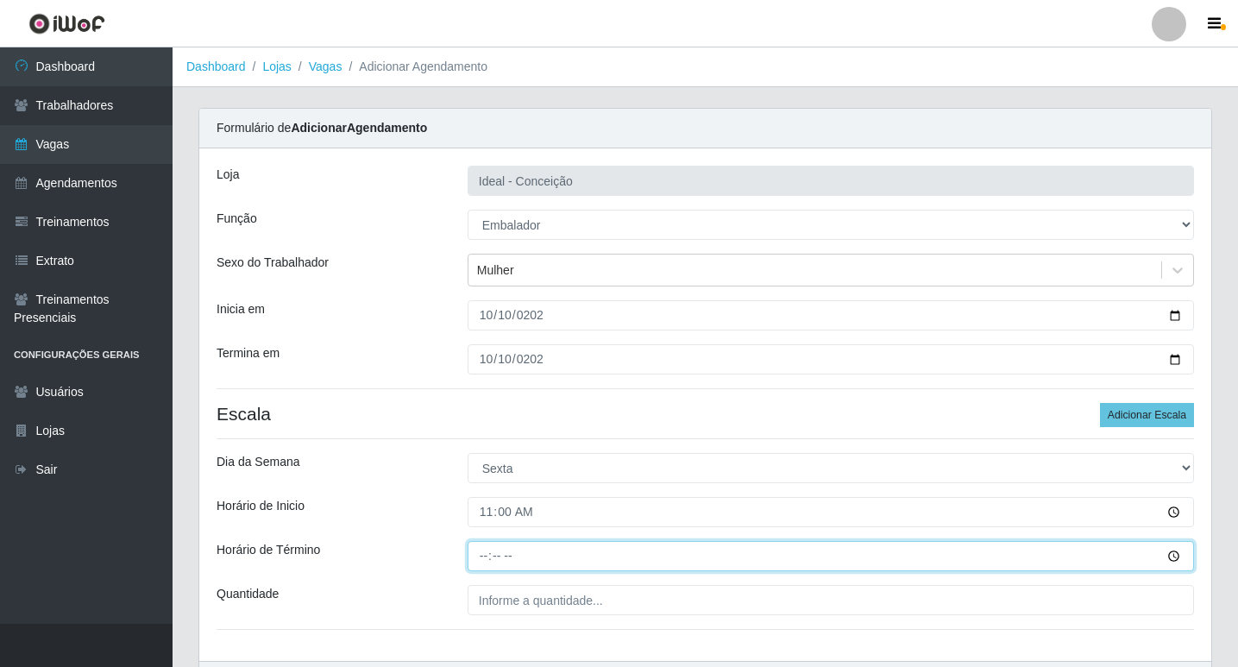
type input "17:00"
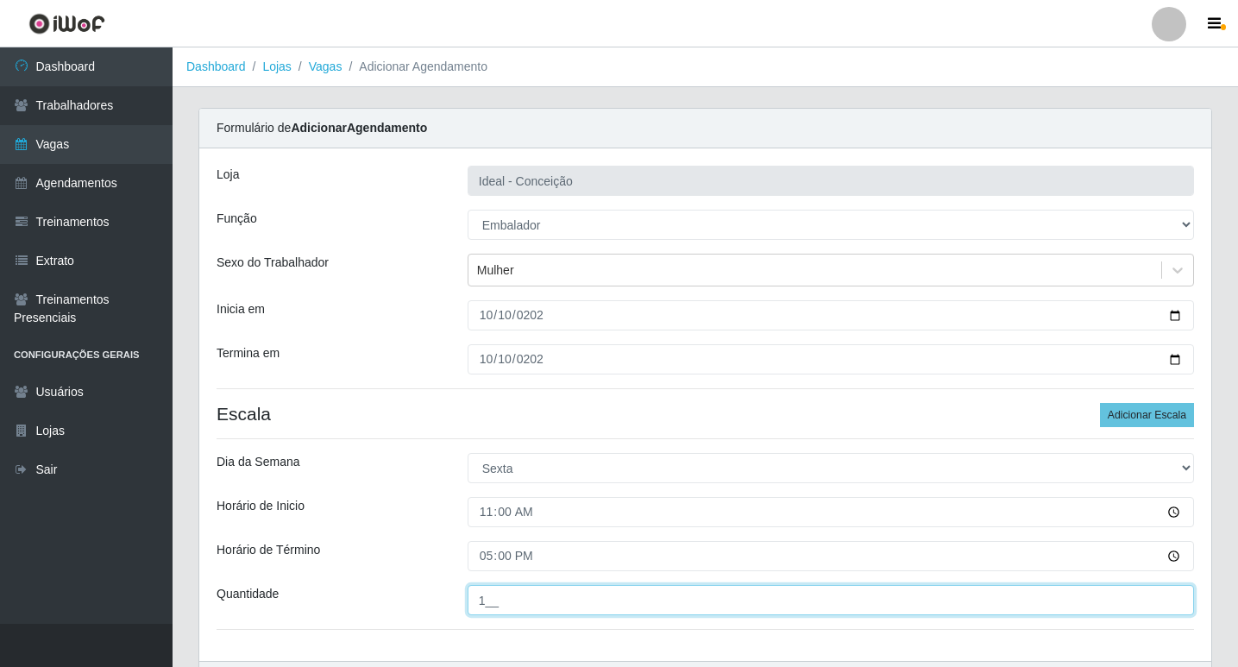
scroll to position [110, 0]
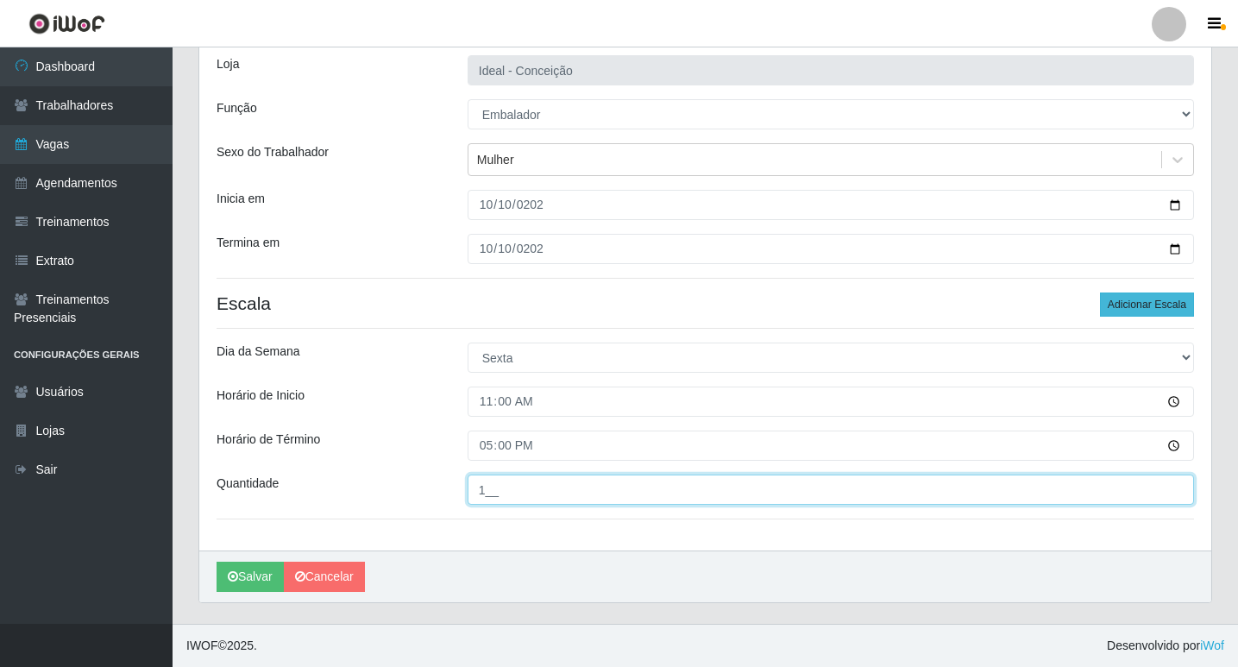
type input "1__"
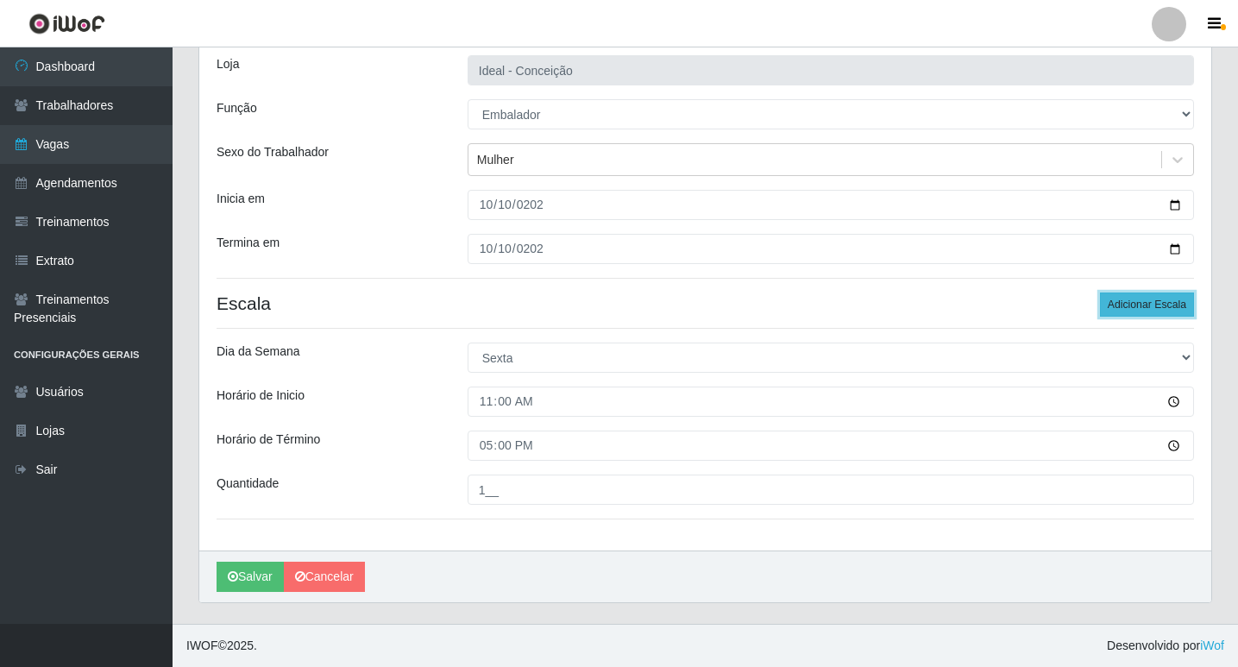
click at [1160, 306] on button "Adicionar Escala" at bounding box center [1147, 304] width 94 height 24
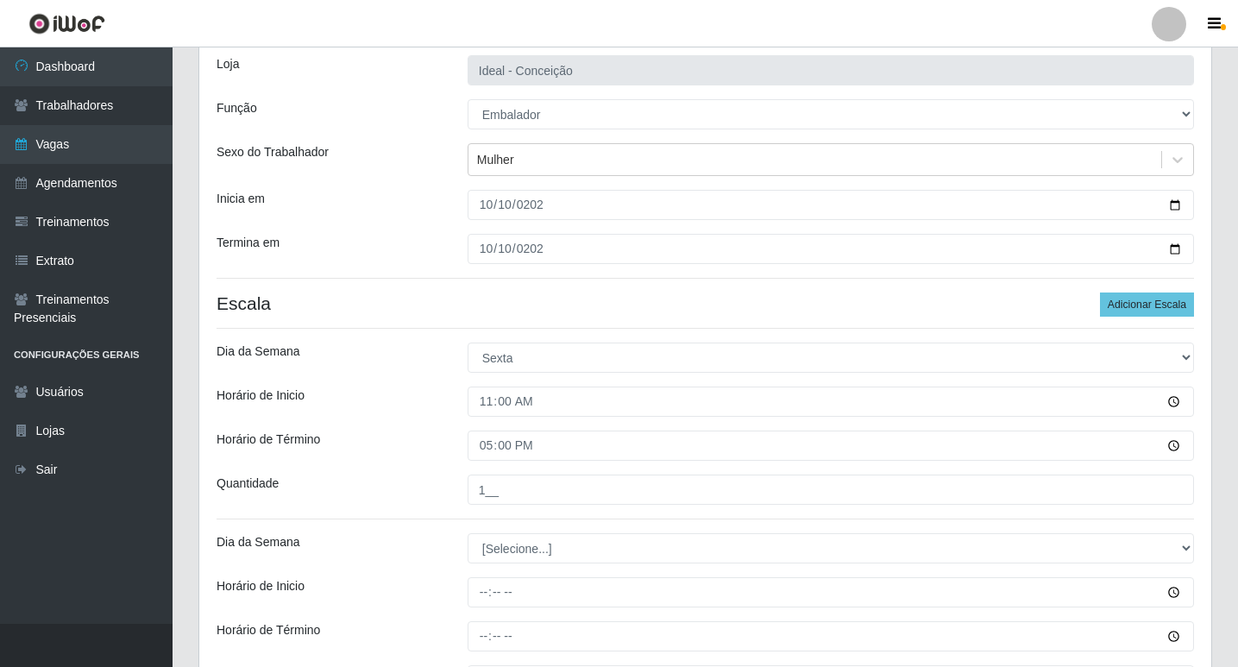
click at [439, 555] on div "Dia da Semana" at bounding box center [329, 548] width 251 height 30
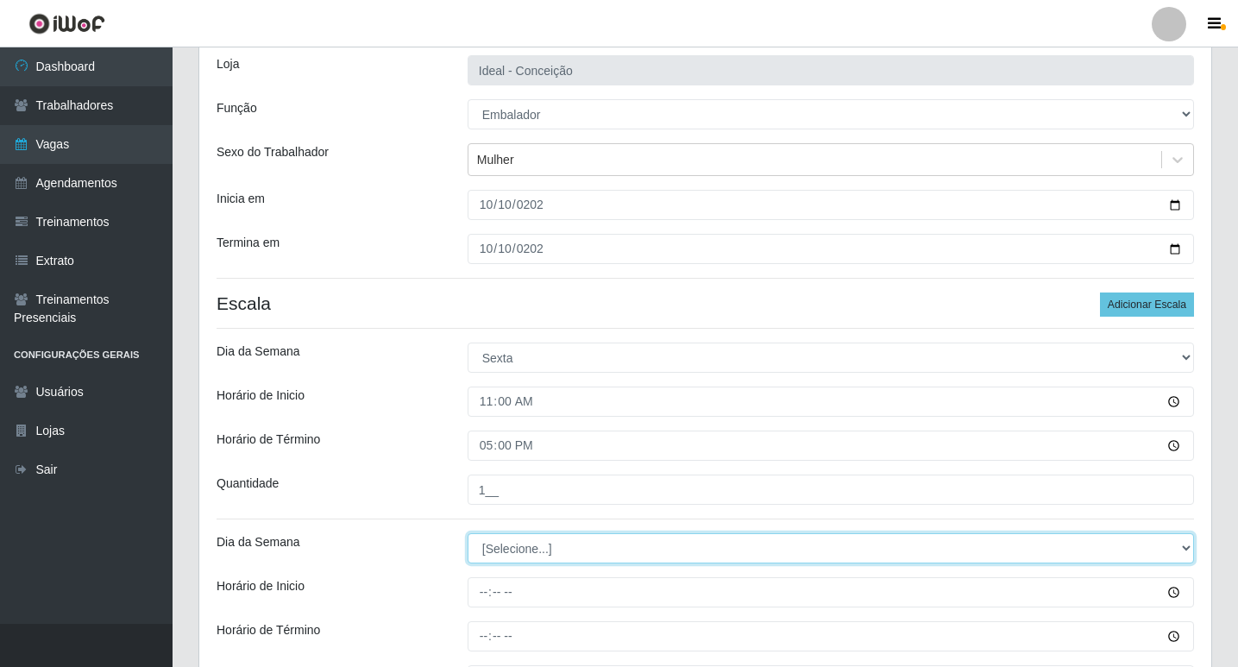
click at [512, 553] on select "[Selecione...] Segunda Terça Quarta Quinta Sexta Sábado Domingo" at bounding box center [831, 548] width 726 height 30
select select "5"
click at [468, 533] on select "[Selecione...] Segunda Terça Quarta Quinta Sexta Sábado Domingo" at bounding box center [831, 548] width 726 height 30
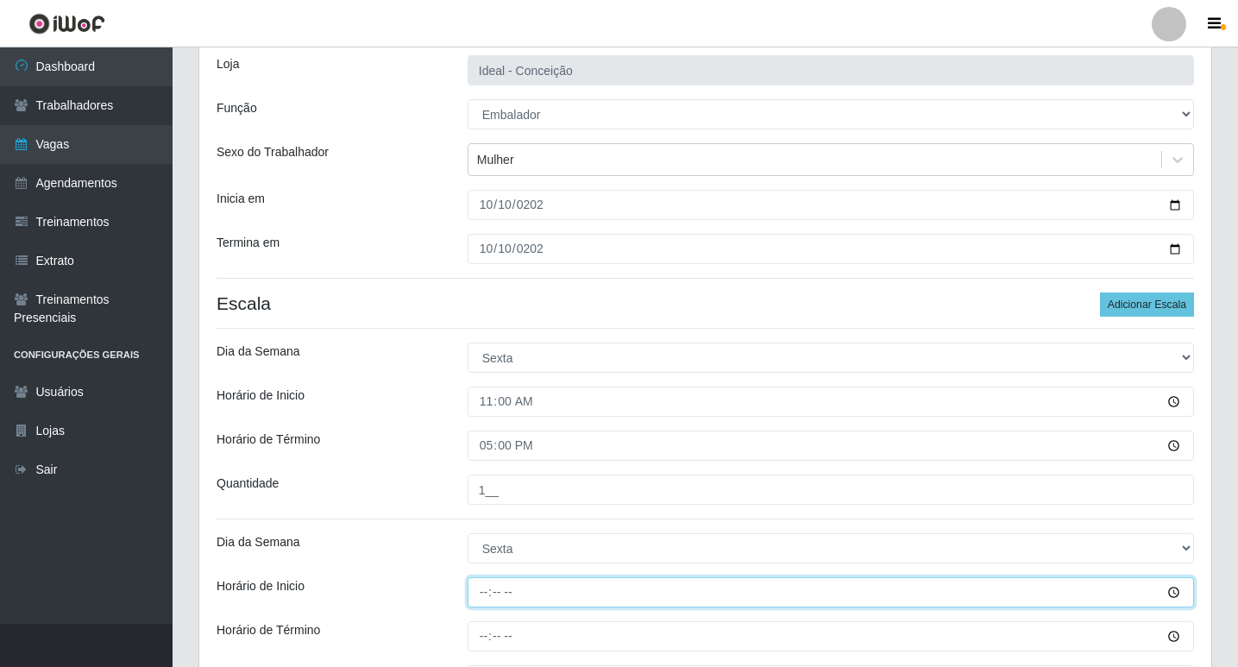
click at [480, 587] on input "Horário de Inicio" at bounding box center [831, 592] width 726 height 30
click at [678, 602] on input "Horário de Inicio" at bounding box center [831, 592] width 726 height 30
type input "15:00"
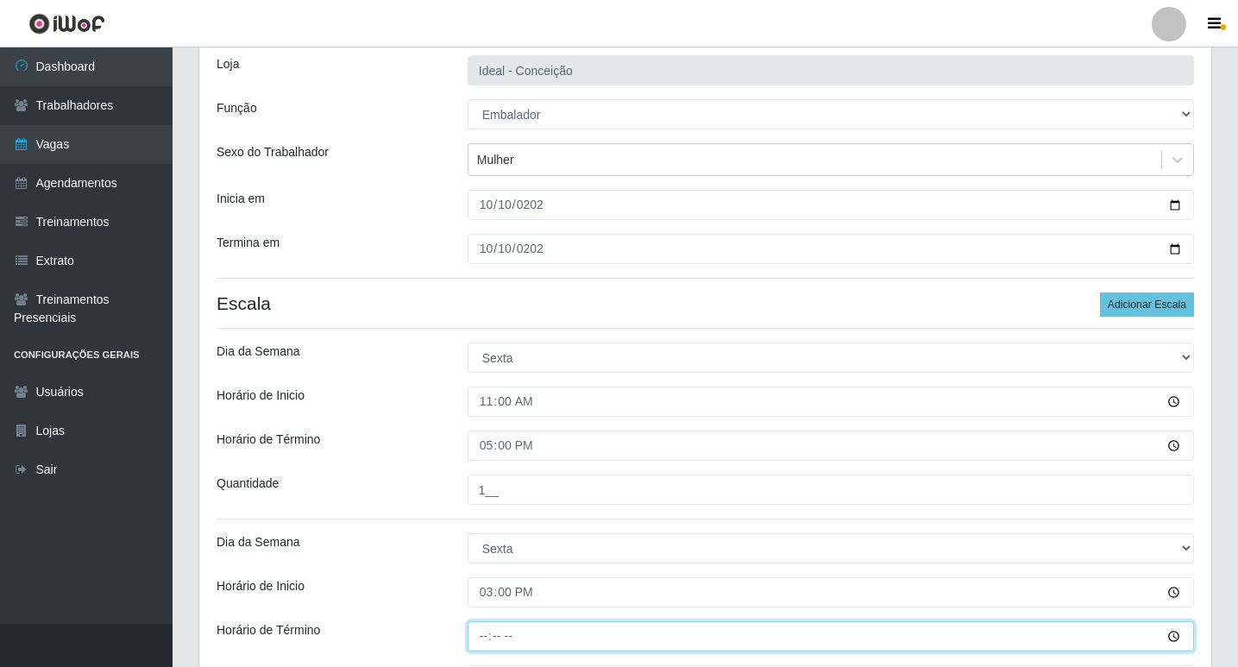
type input "21:00"
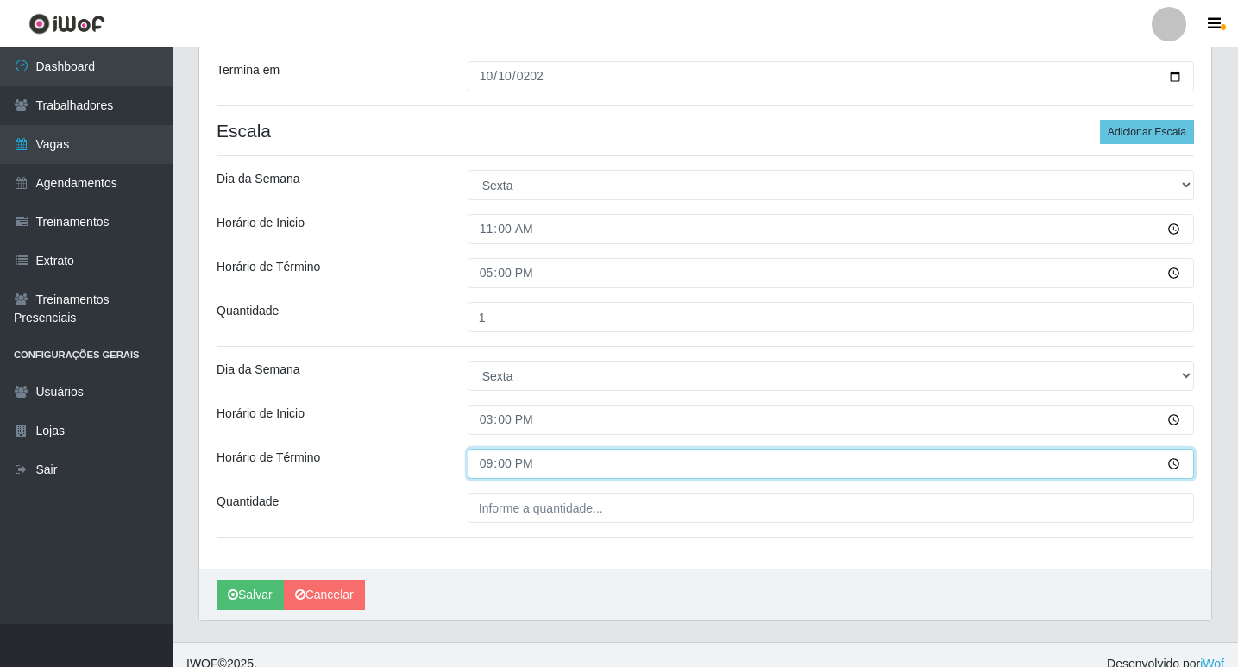
scroll to position [301, 0]
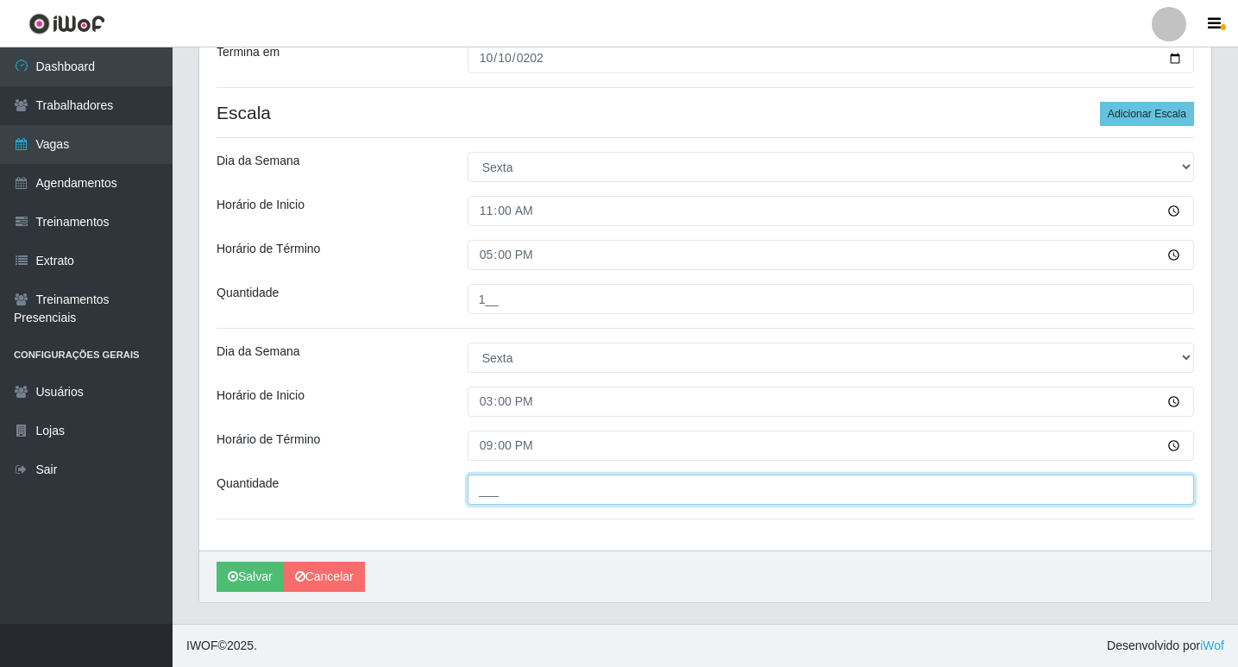
click at [529, 487] on input "___" at bounding box center [831, 489] width 726 height 30
type input "1__"
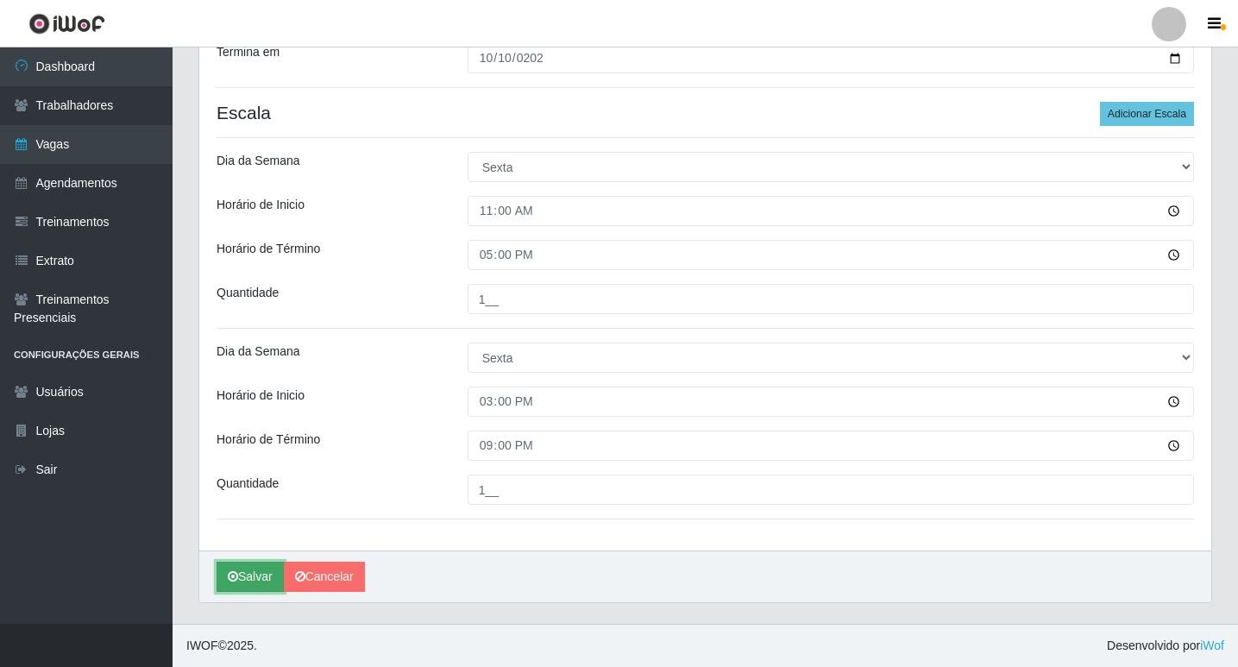
click at [263, 573] on button "Salvar" at bounding box center [250, 577] width 67 height 30
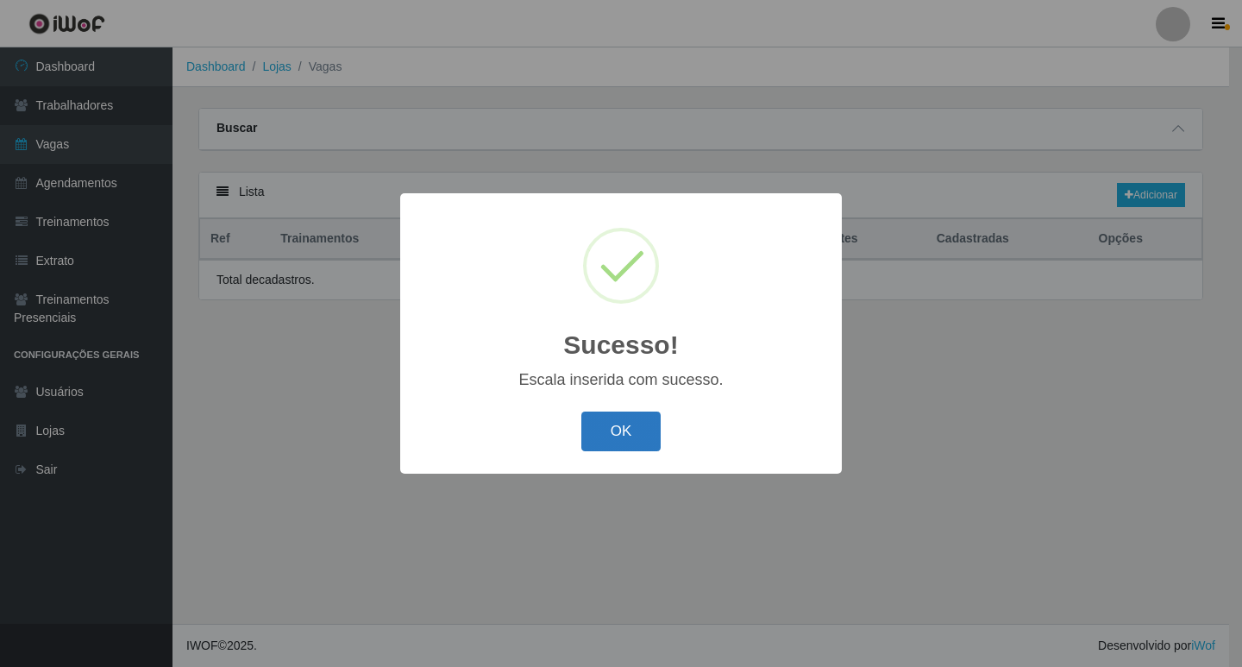
click at [615, 436] on button "OK" at bounding box center [621, 431] width 80 height 41
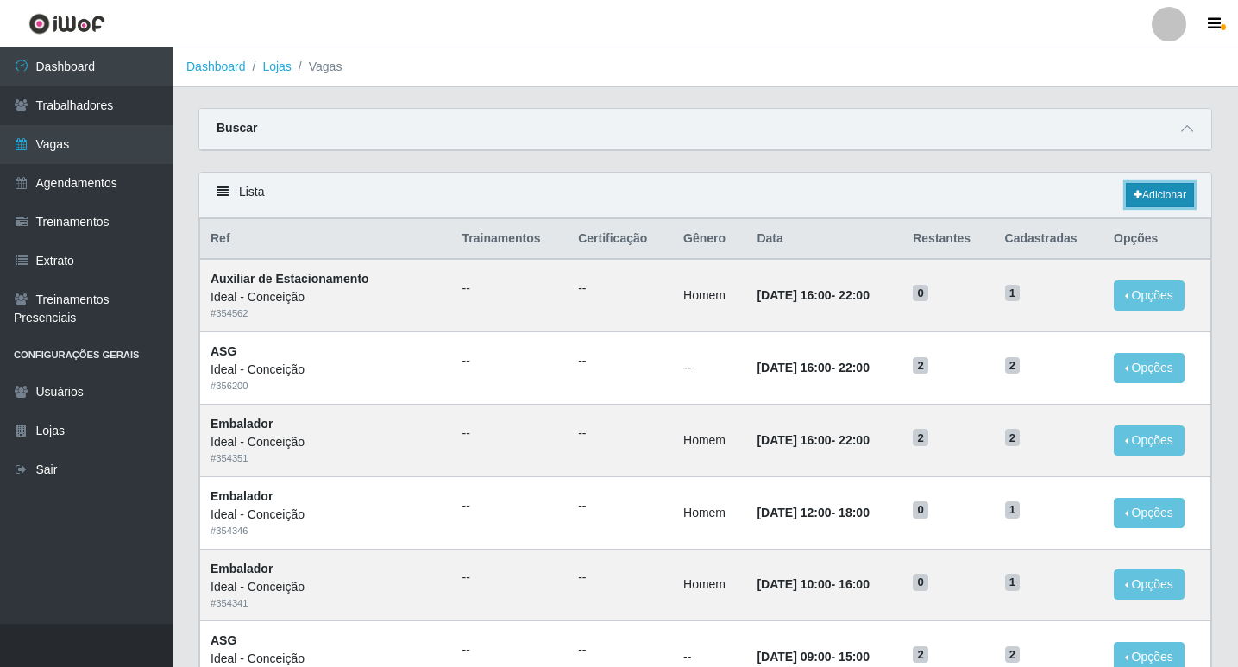
click at [1131, 203] on link "Adicionar" at bounding box center [1160, 195] width 68 height 24
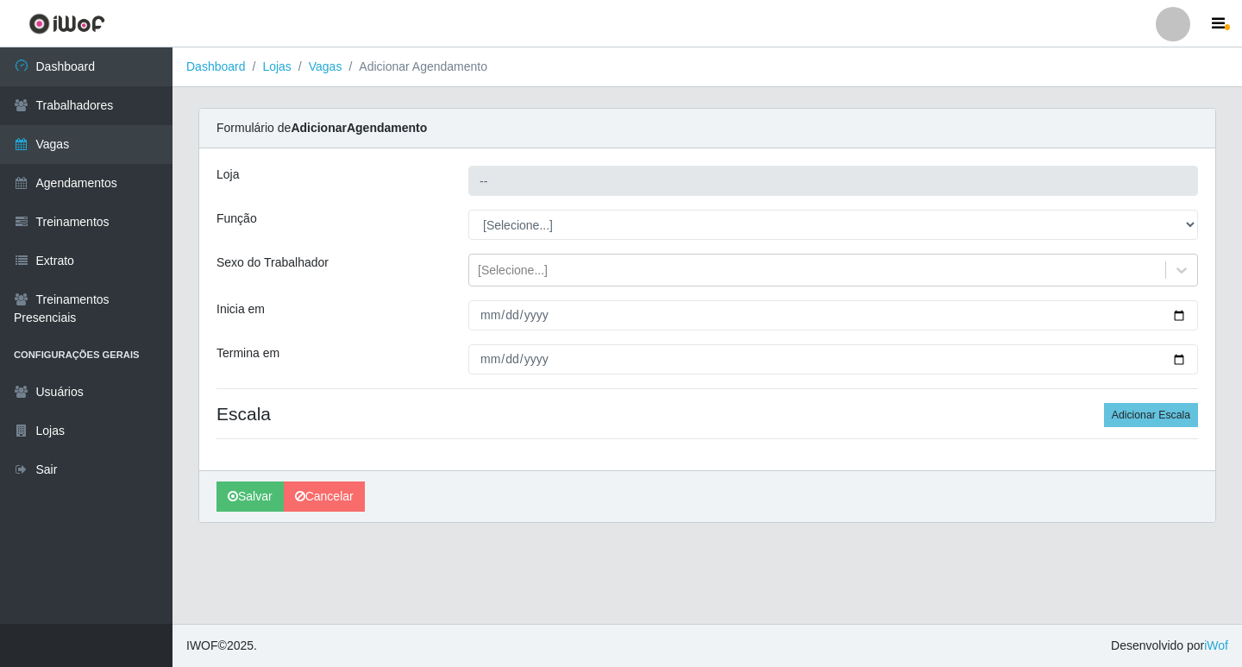
type input "Ideal - Conceição"
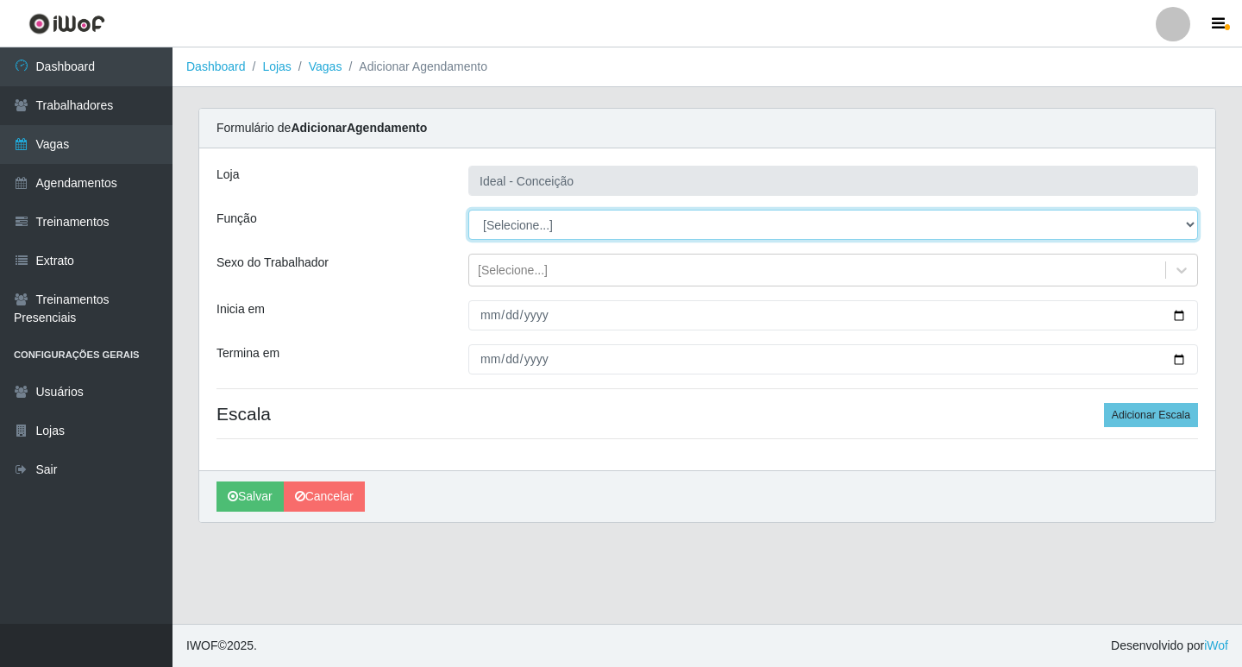
click at [557, 216] on select "[Selecione...] ASG ASG + ASG ++ Auxiliar de Estacionamento Auxiliar de Estacion…" at bounding box center [833, 225] width 730 height 30
select select "70"
click at [468, 210] on select "[Selecione...] ASG ASG + ASG ++ Auxiliar de Estacionamento Auxiliar de Estacion…" at bounding box center [833, 225] width 730 height 30
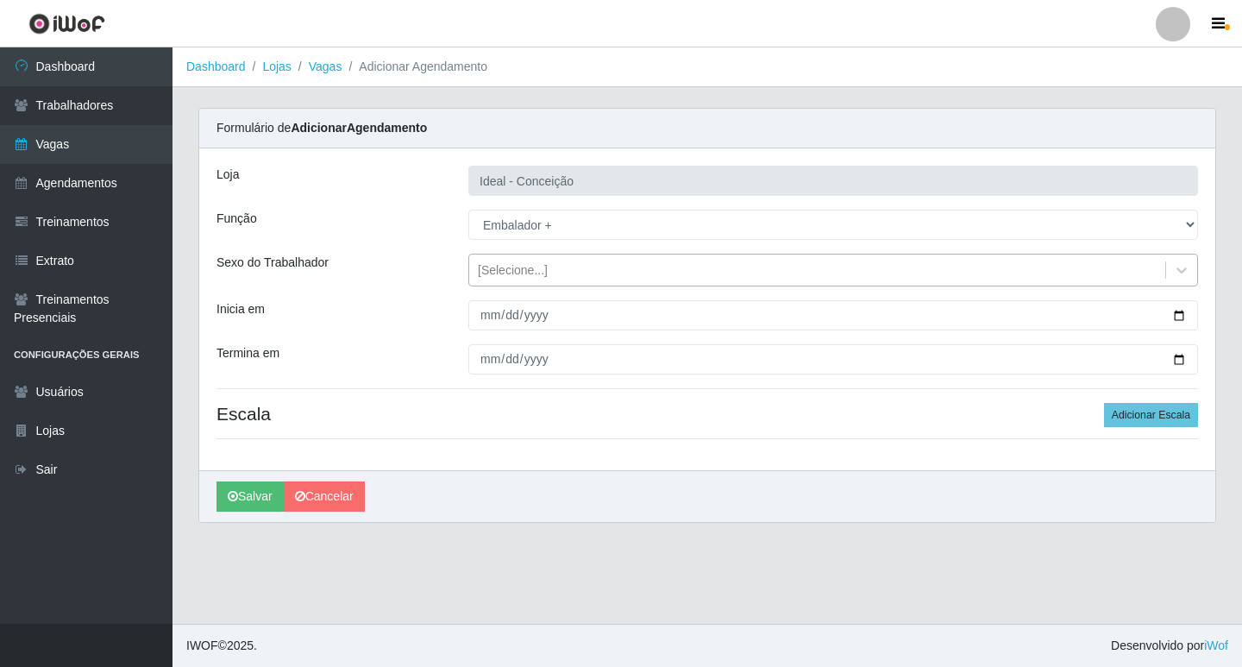
click at [528, 268] on div "[Selecione...]" at bounding box center [513, 270] width 70 height 18
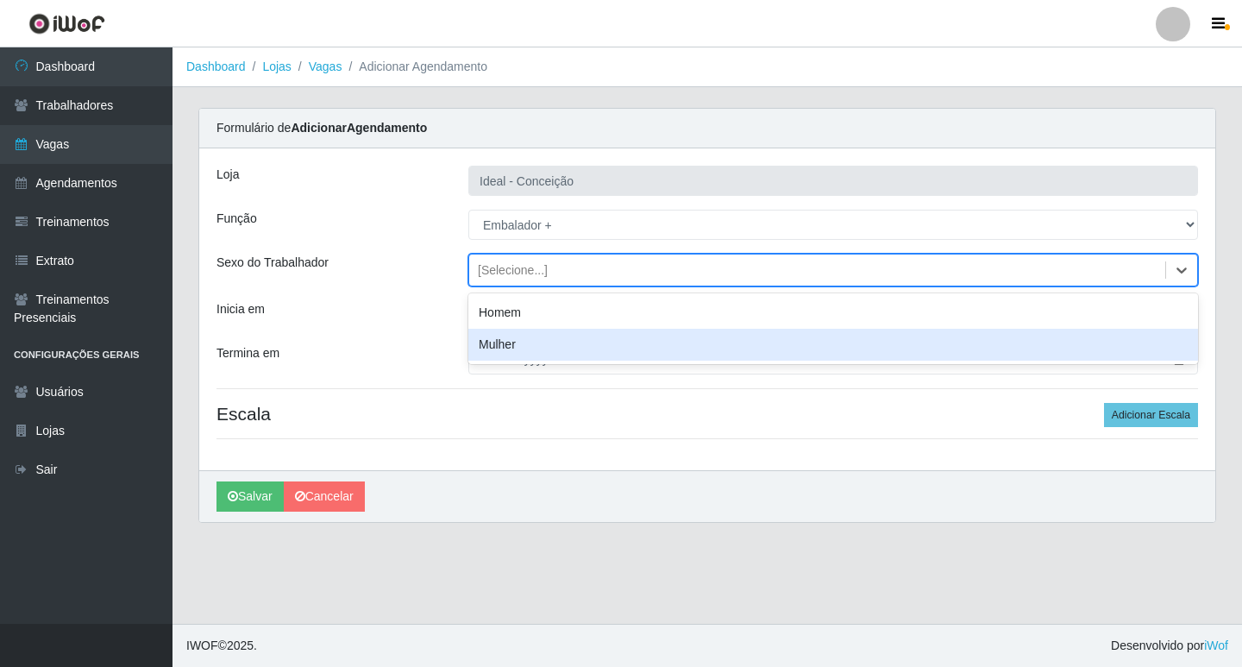
click at [508, 347] on div "Mulher" at bounding box center [833, 345] width 730 height 32
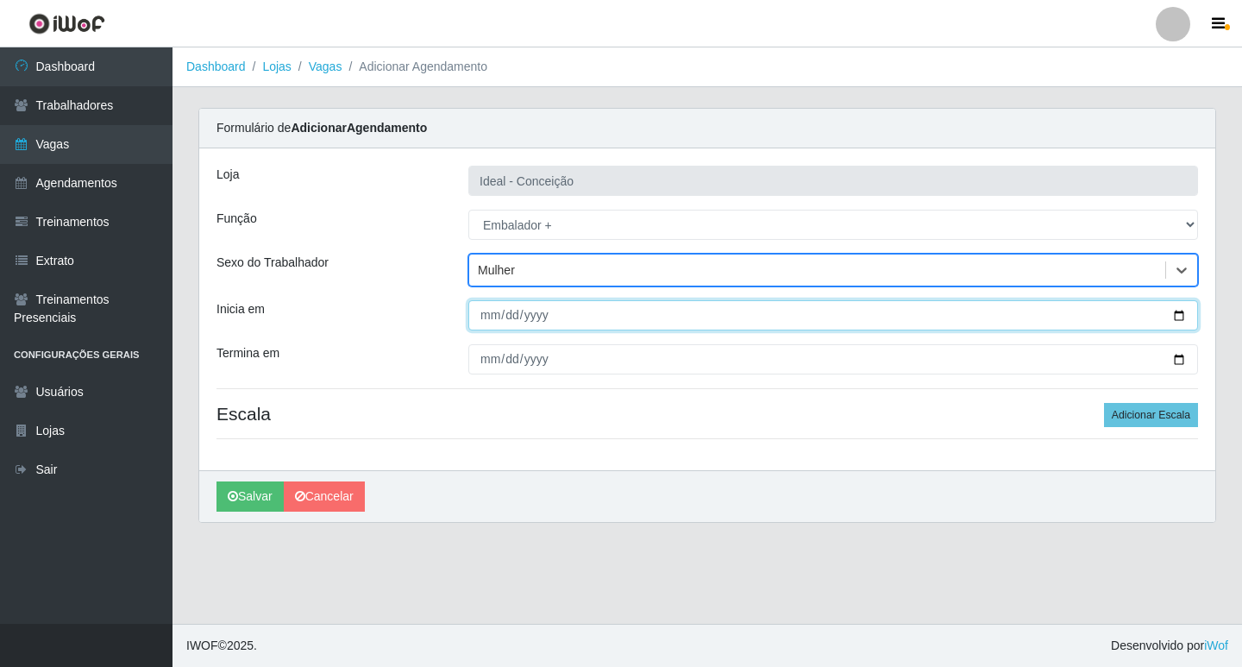
click at [490, 317] on input "Inicia em" at bounding box center [833, 315] width 730 height 30
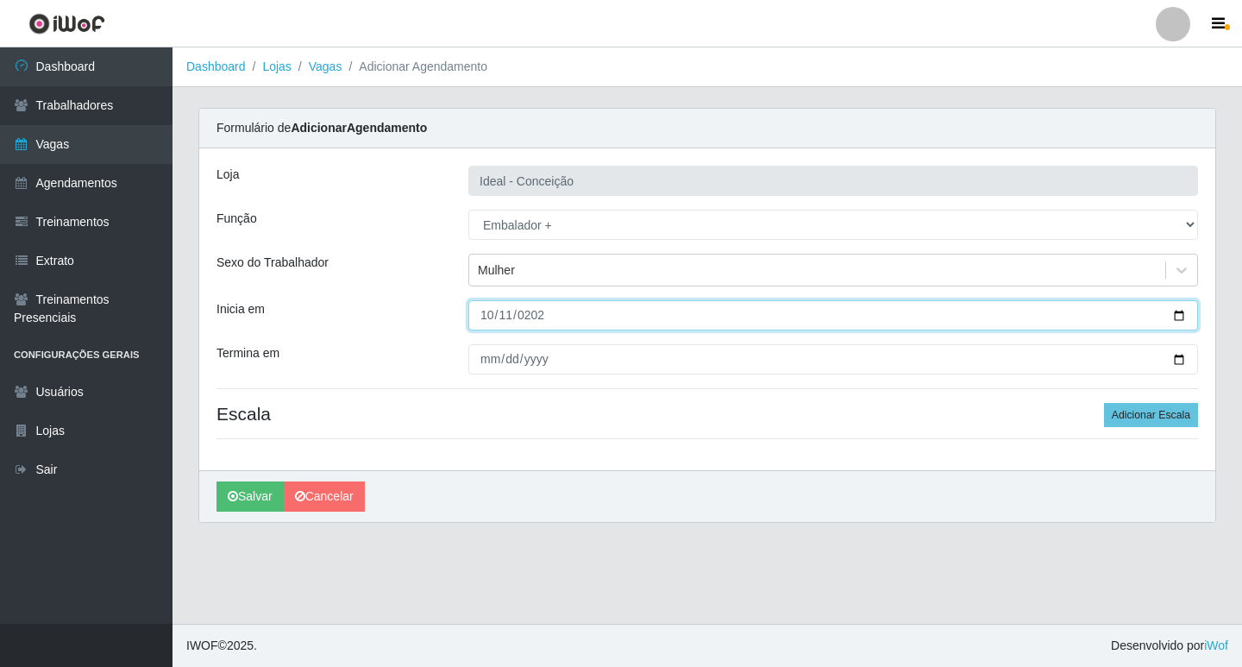
type input "[DATE]"
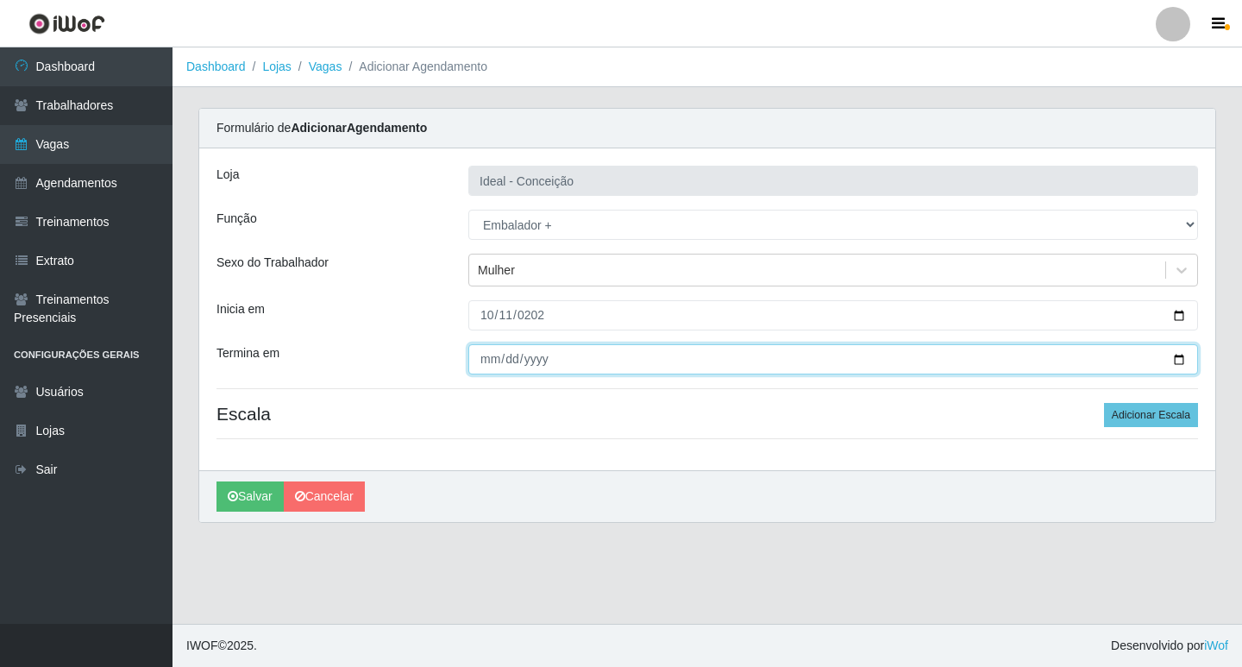
click at [493, 356] on input "Termina em" at bounding box center [833, 359] width 730 height 30
type input "[DATE]"
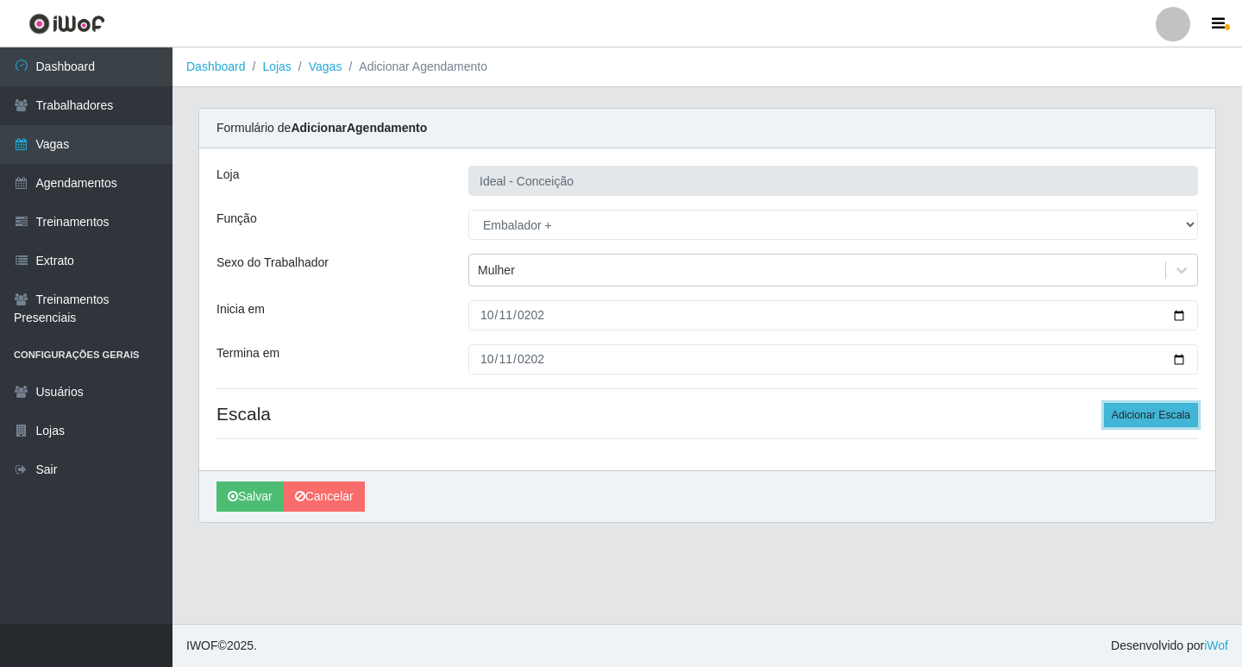
click at [1171, 412] on button "Adicionar Escala" at bounding box center [1151, 415] width 94 height 24
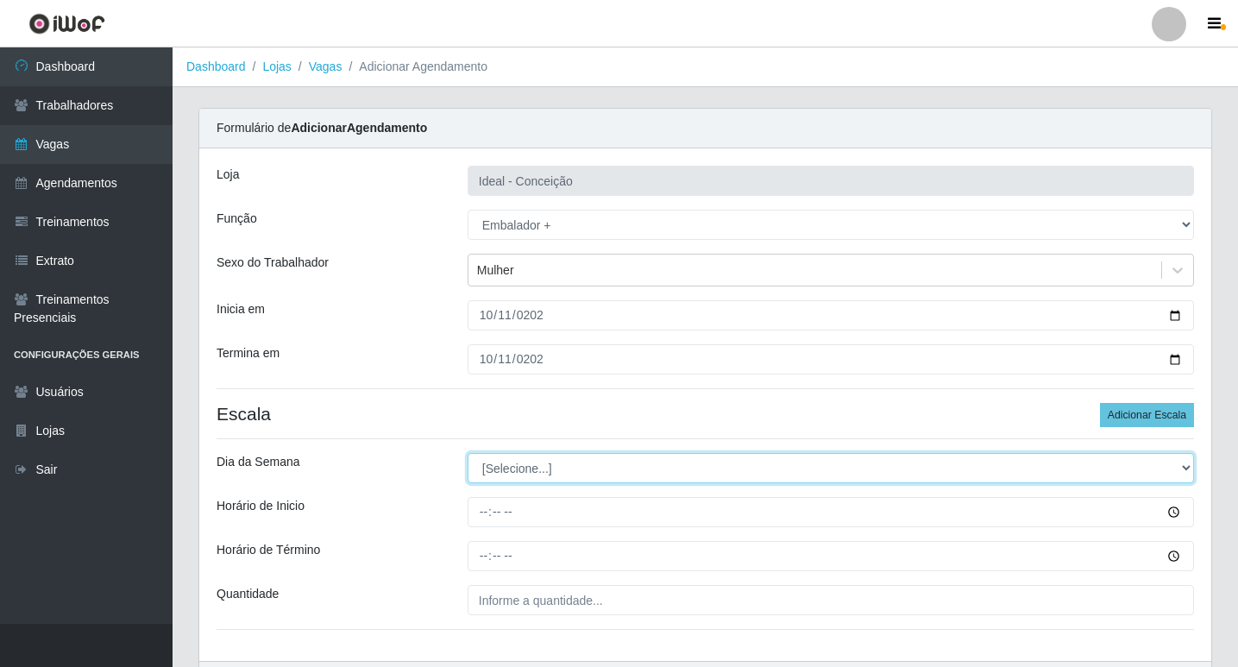
click at [560, 458] on select "[Selecione...] Segunda Terça Quarta Quinta Sexta Sábado Domingo" at bounding box center [831, 468] width 726 height 30
select select "6"
click at [468, 453] on select "[Selecione...] Segunda Terça Quarta Quinta Sexta Sábado Domingo" at bounding box center [831, 468] width 726 height 30
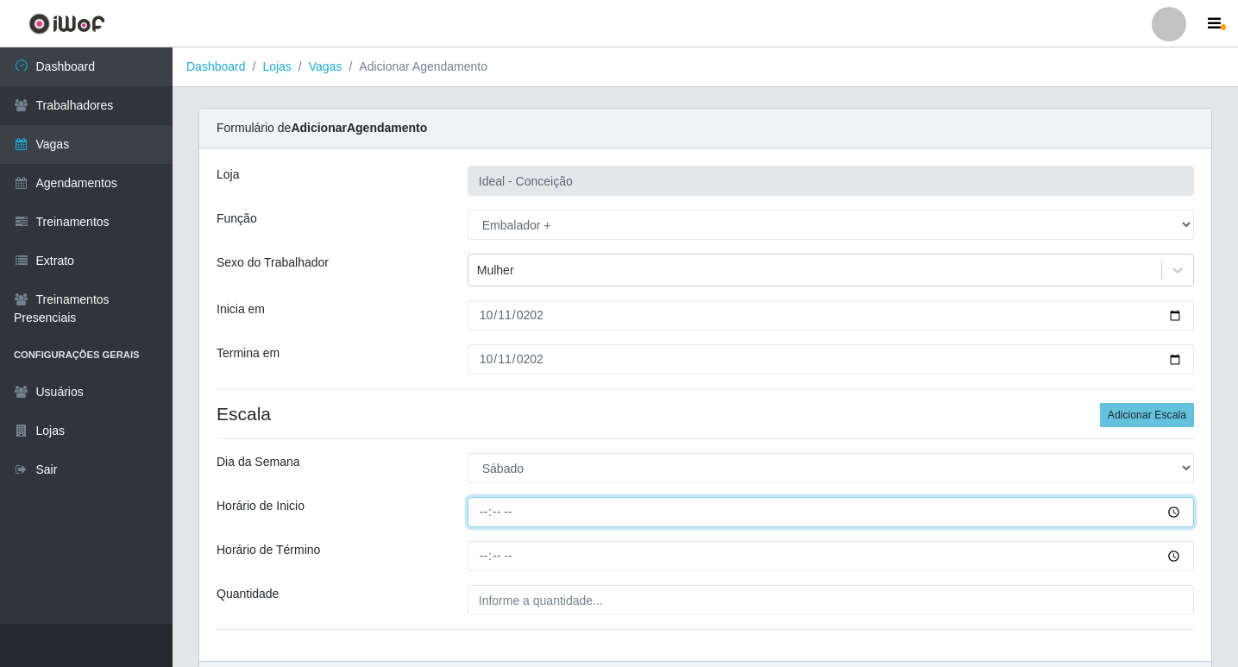
click at [483, 513] on input "Horário de Inicio" at bounding box center [831, 512] width 726 height 30
type input "11:00"
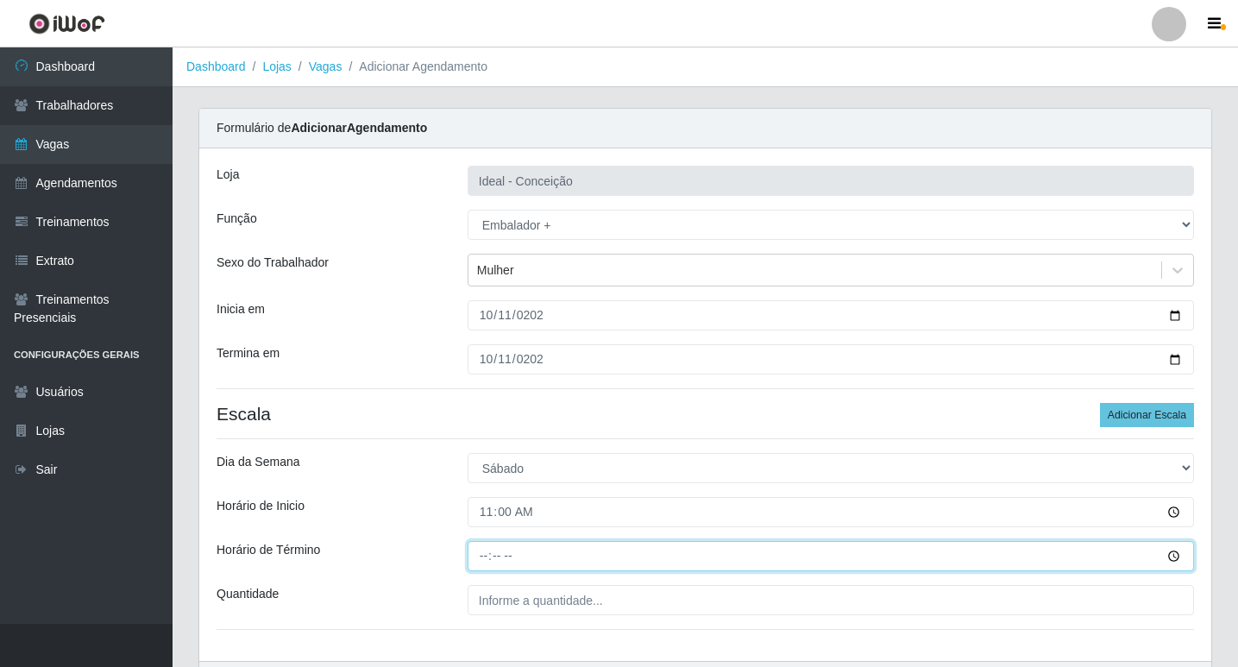
type input "17:00"
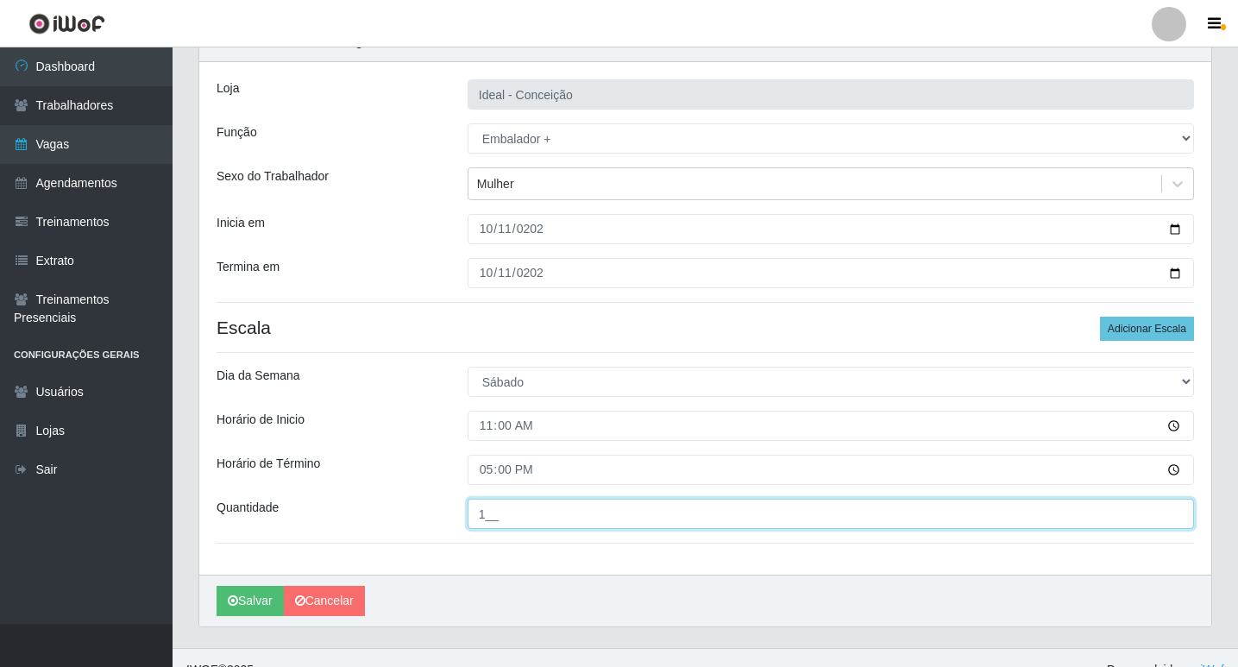
scroll to position [110, 0]
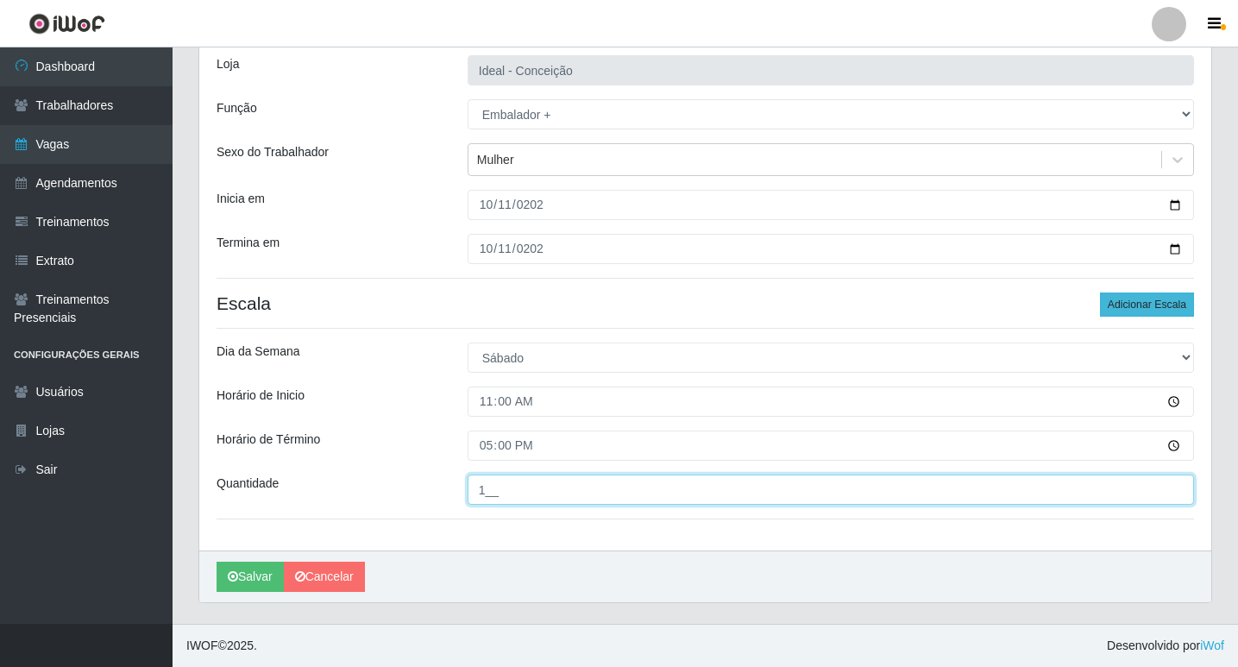
type input "1__"
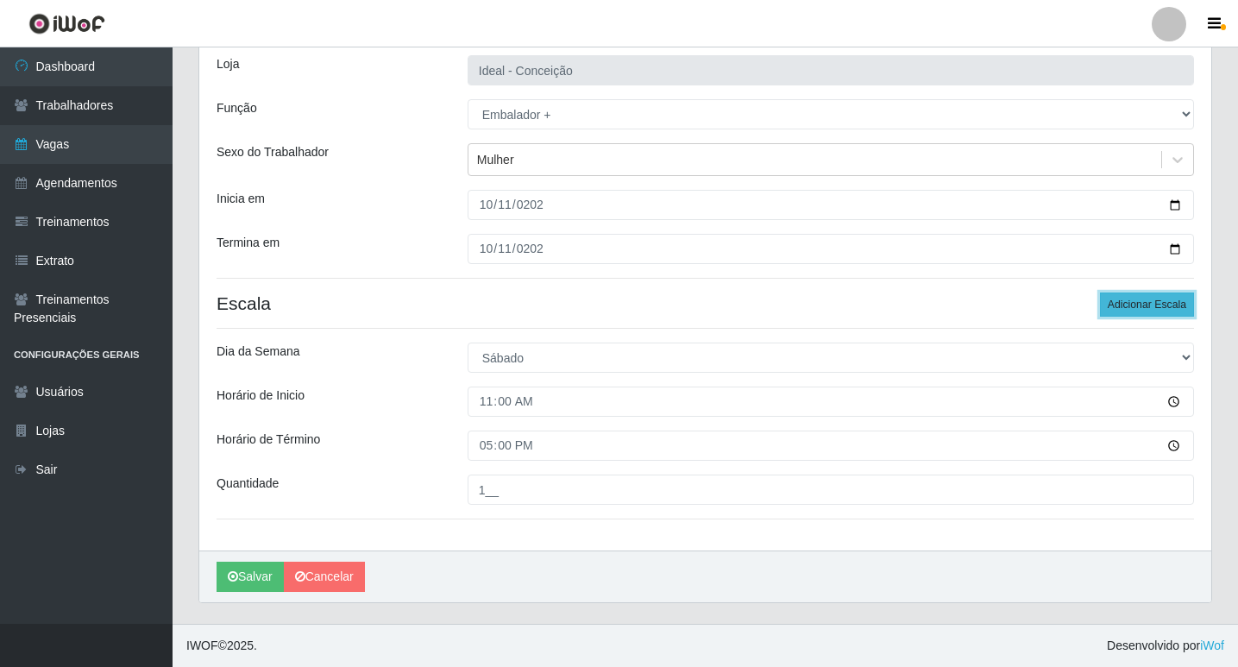
click at [1160, 306] on button "Adicionar Escala" at bounding box center [1147, 304] width 94 height 24
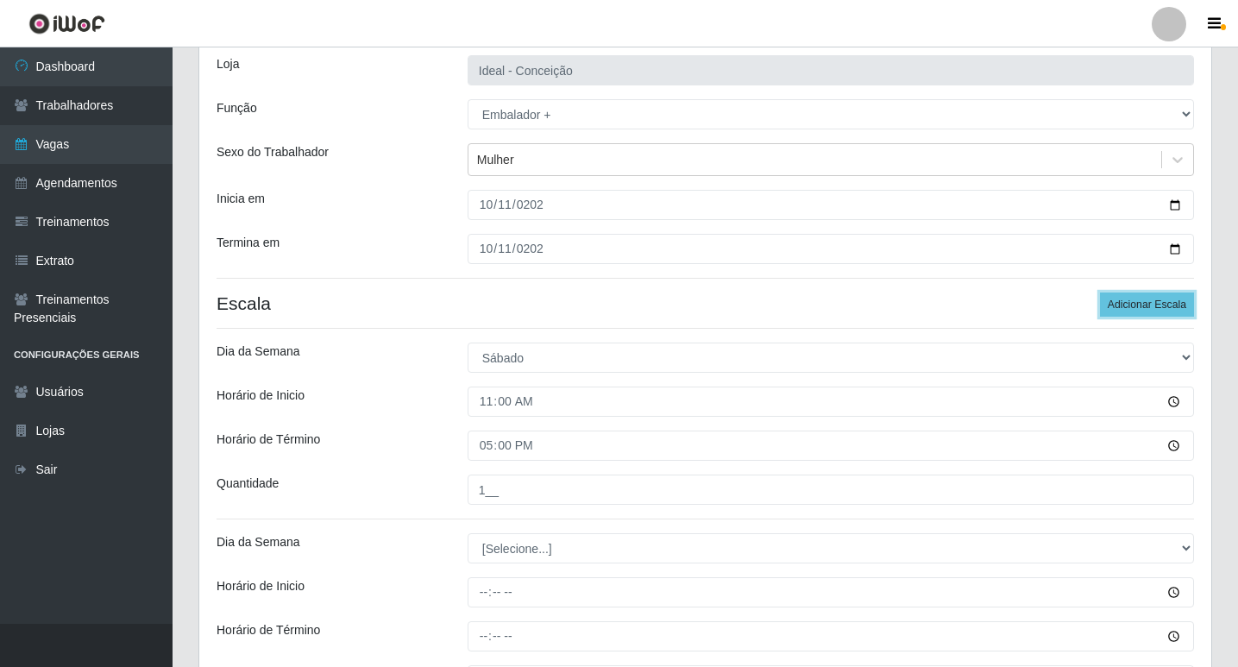
scroll to position [197, 0]
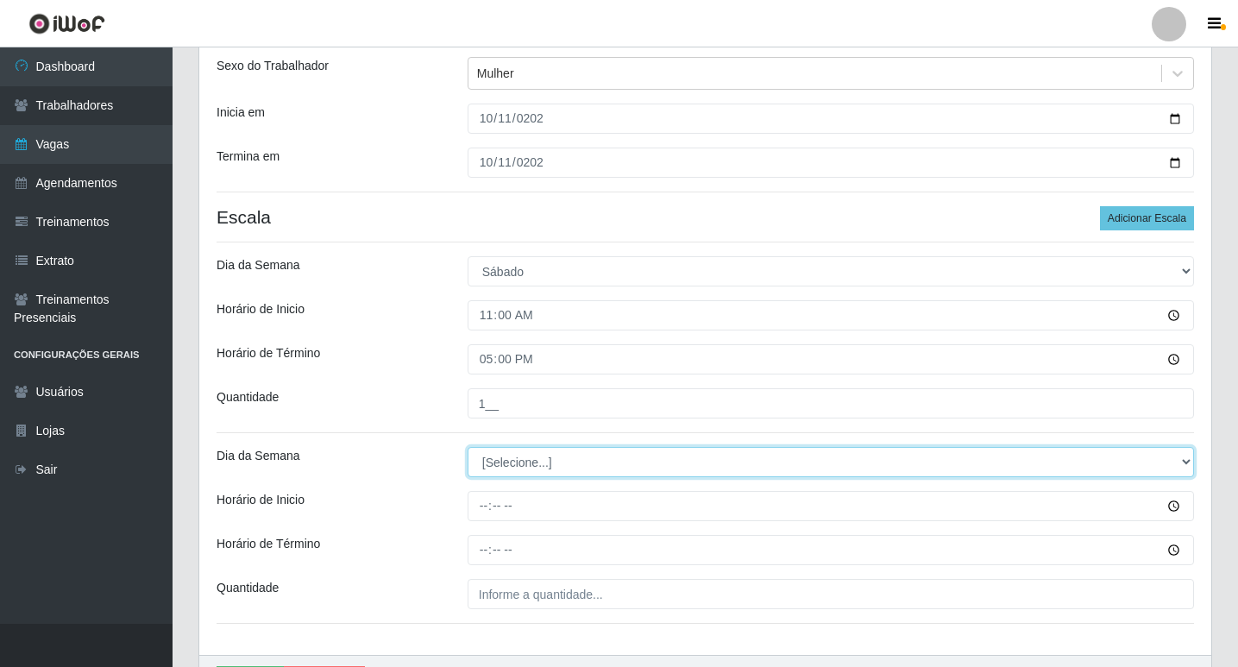
click at [547, 466] on select "[Selecione...] Segunda Terça Quarta Quinta Sexta Sábado Domingo" at bounding box center [831, 462] width 726 height 30
select select "6"
click at [468, 447] on select "[Selecione...] Segunda Terça Quarta Quinta Sexta Sábado Domingo" at bounding box center [831, 462] width 726 height 30
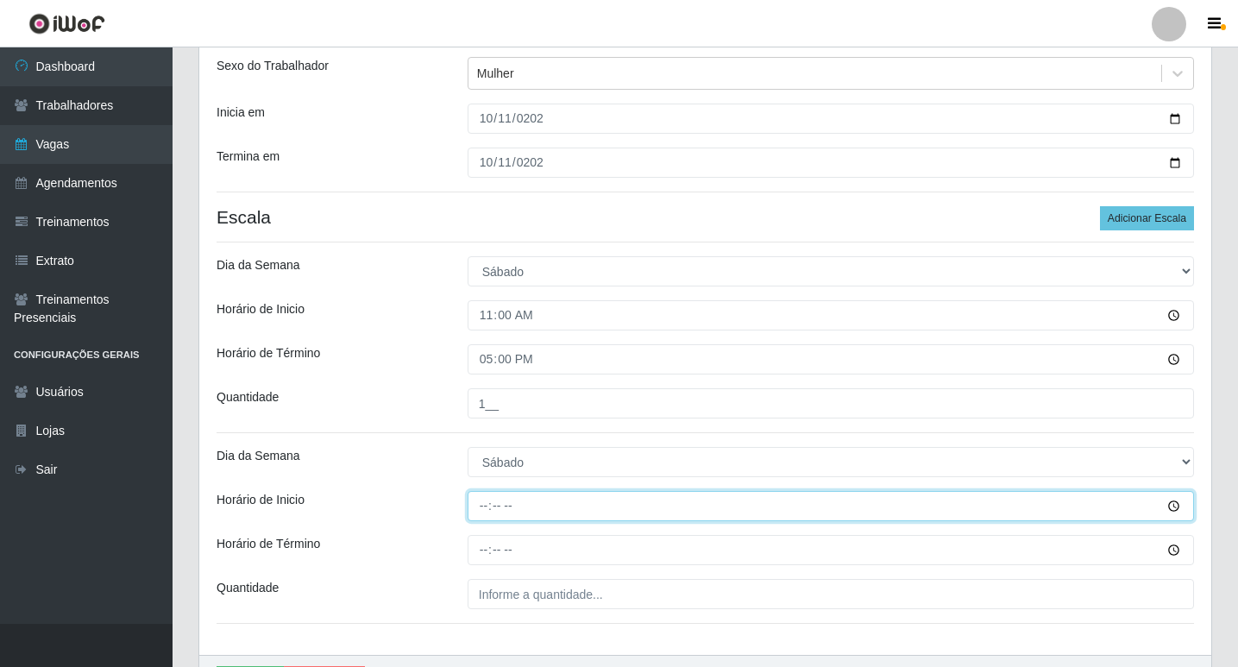
click at [487, 505] on input "Horário de Inicio" at bounding box center [831, 506] width 726 height 30
type input "15:00"
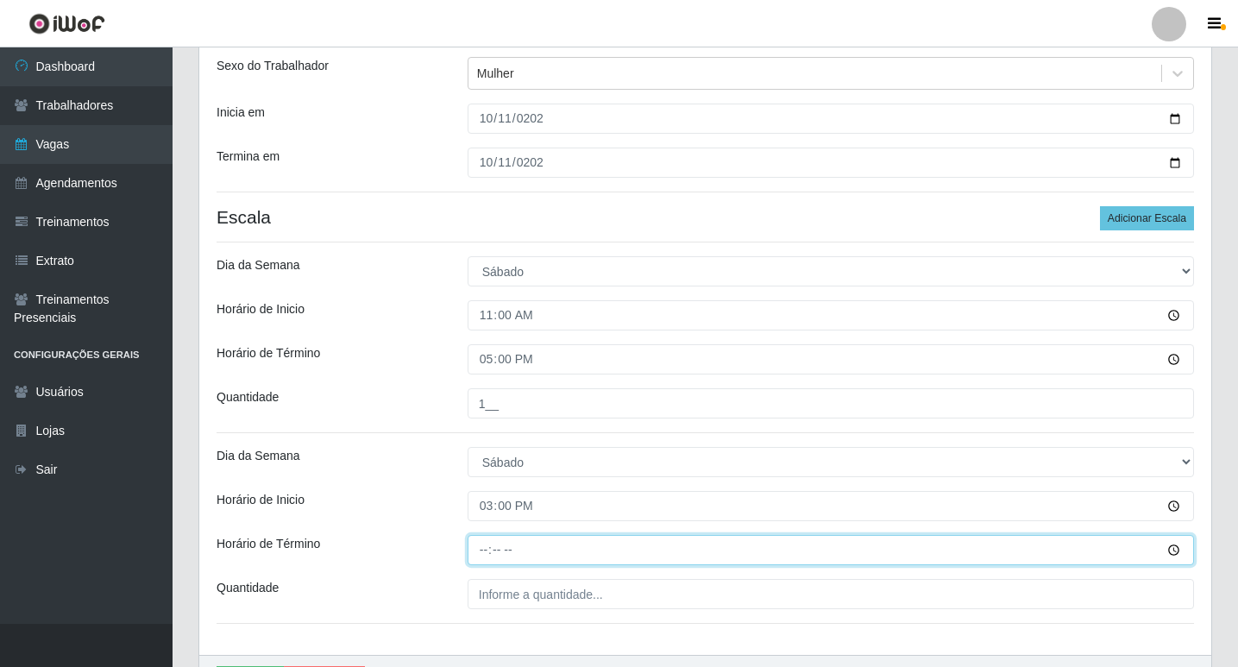
type input "21:00"
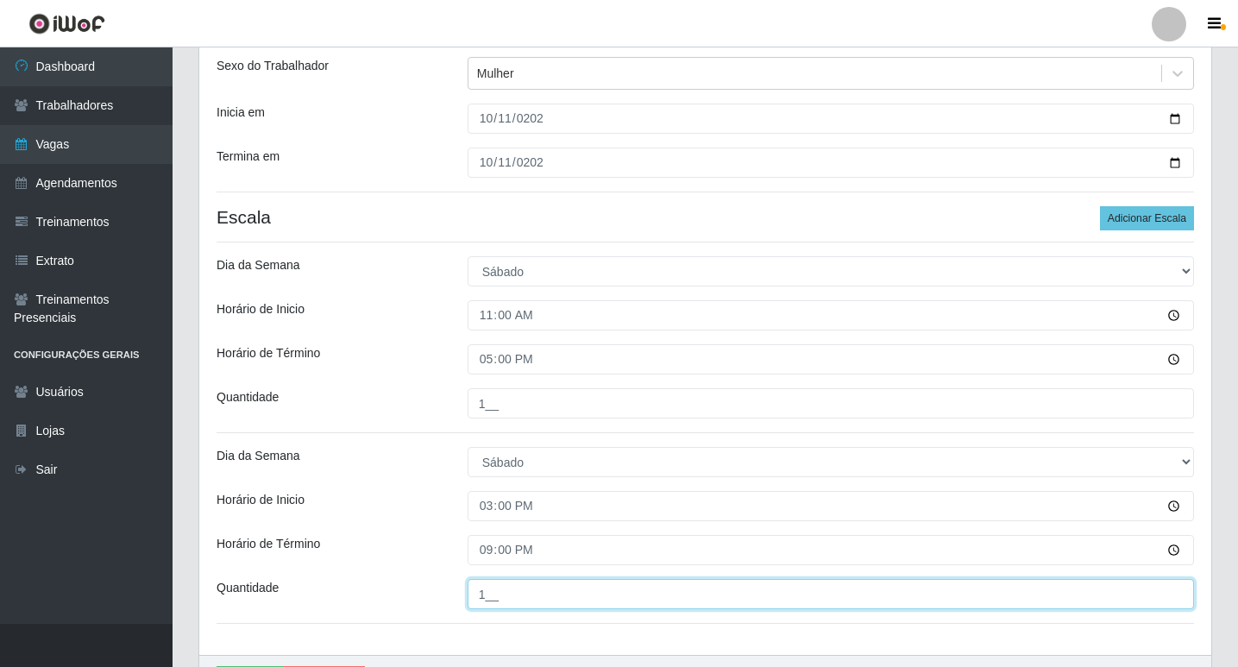
scroll to position [301, 0]
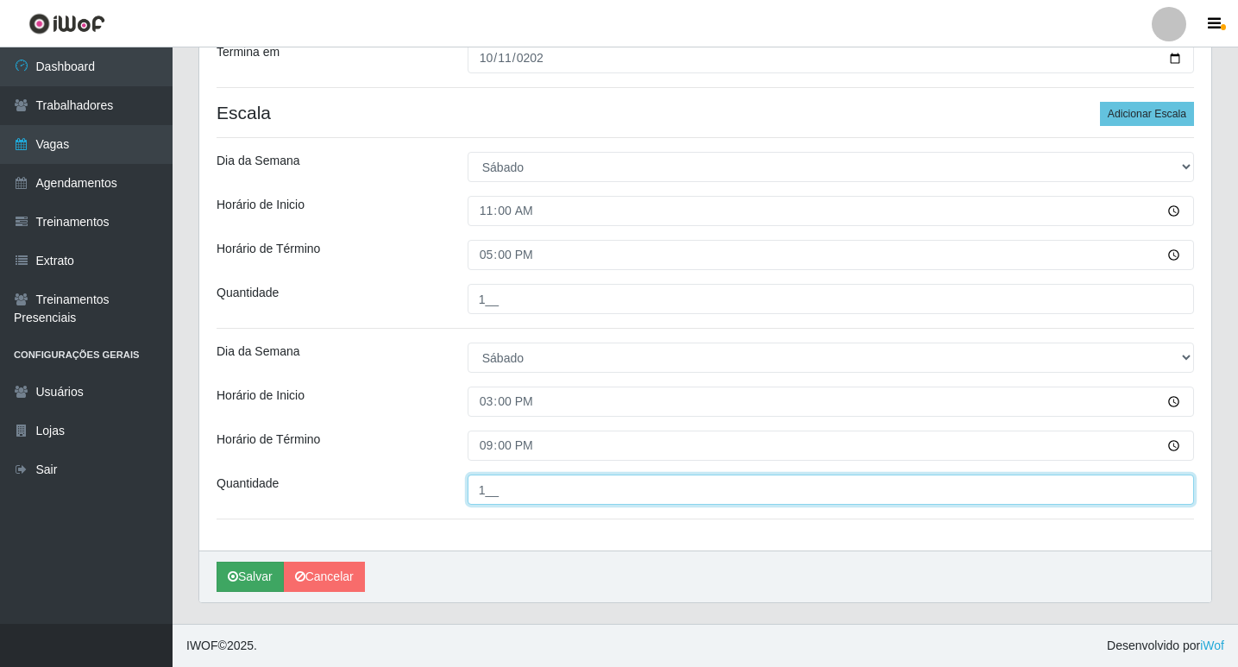
type input "1__"
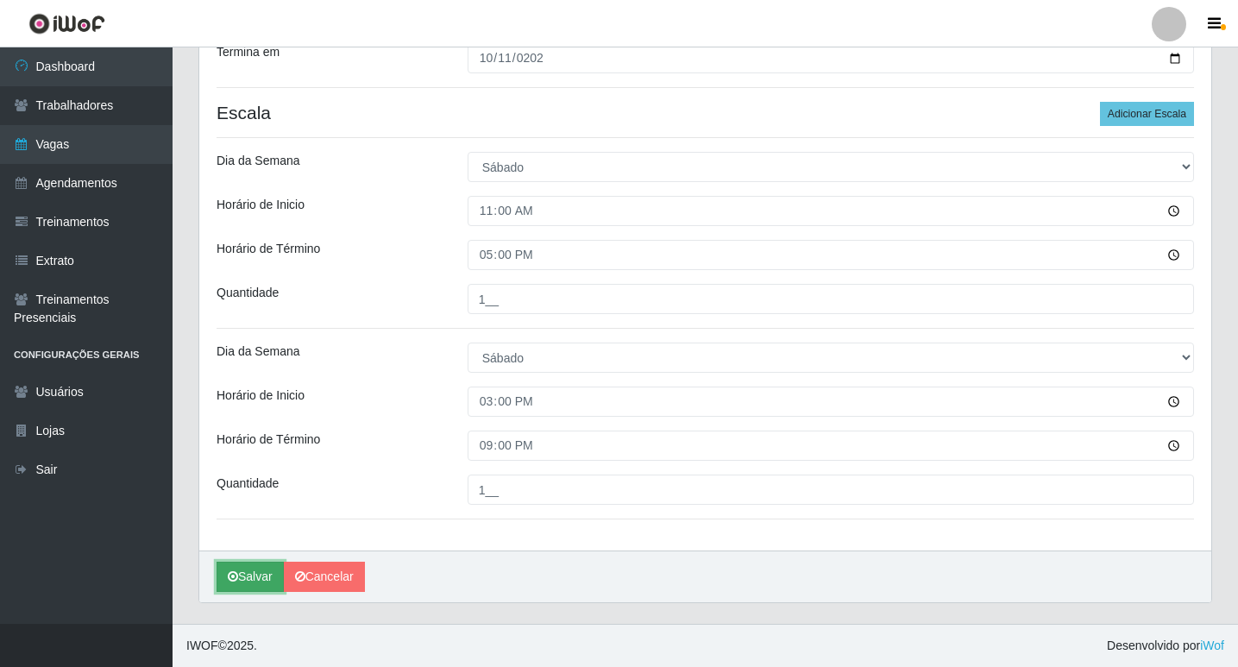
click at [247, 569] on button "Salvar" at bounding box center [250, 577] width 67 height 30
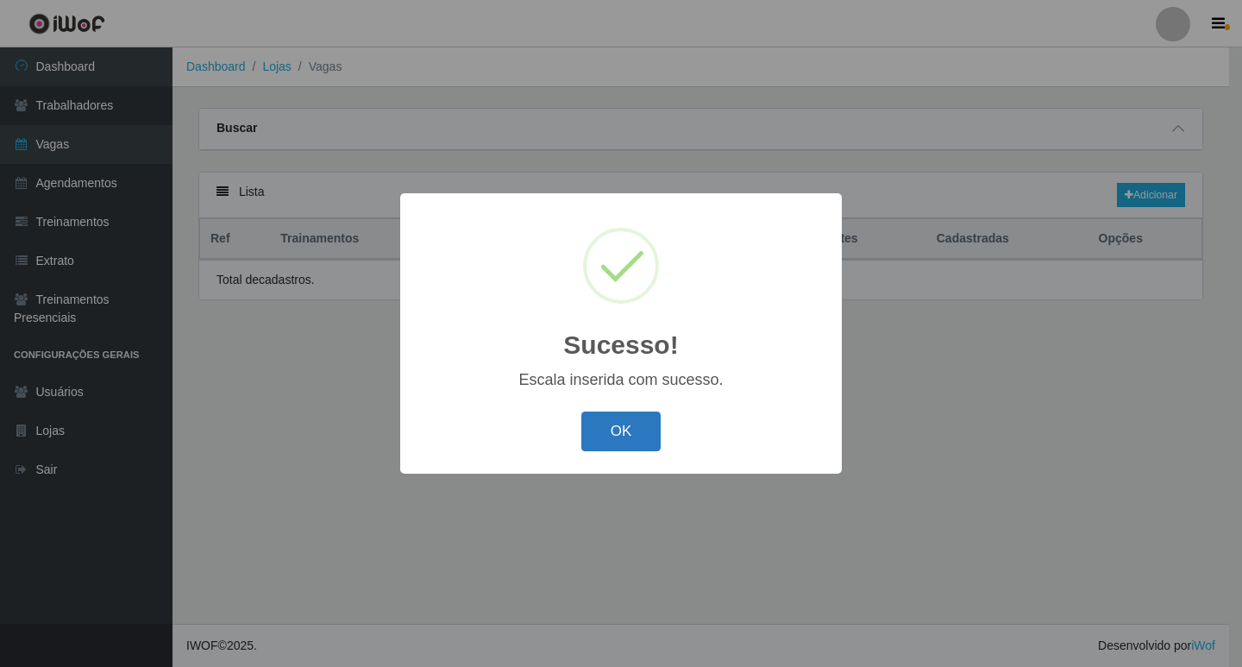
click at [644, 443] on button "OK" at bounding box center [621, 431] width 80 height 41
